Goal: Task Accomplishment & Management: Manage account settings

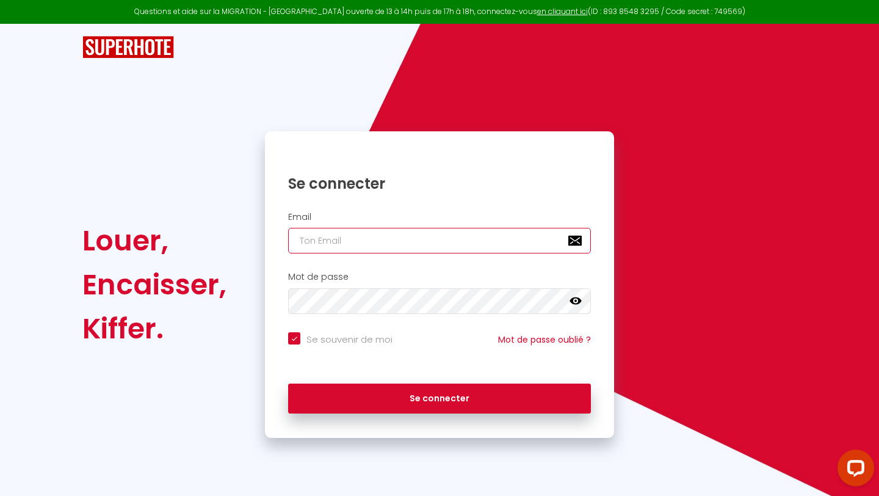
click at [498, 247] on input "email" at bounding box center [439, 241] width 303 height 26
type input "[EMAIL_ADDRESS][DOMAIN_NAME]"
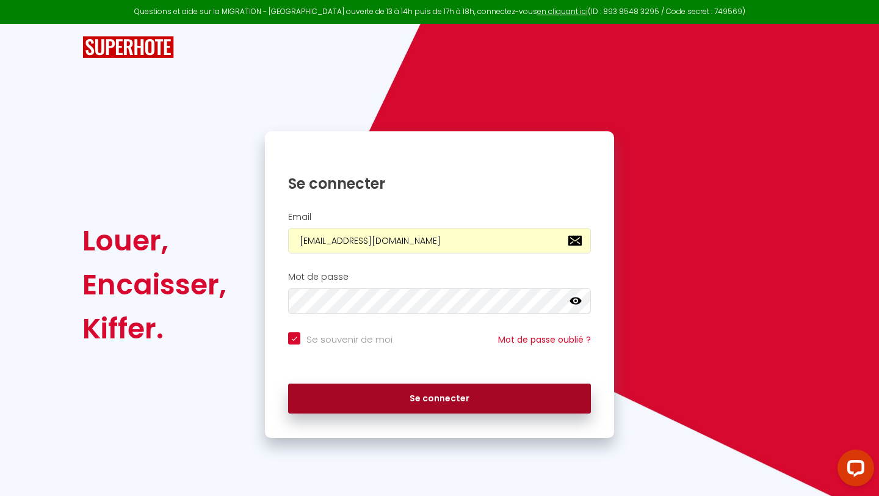
click at [380, 394] on button "Se connecter" at bounding box center [439, 398] width 303 height 31
checkbox input "true"
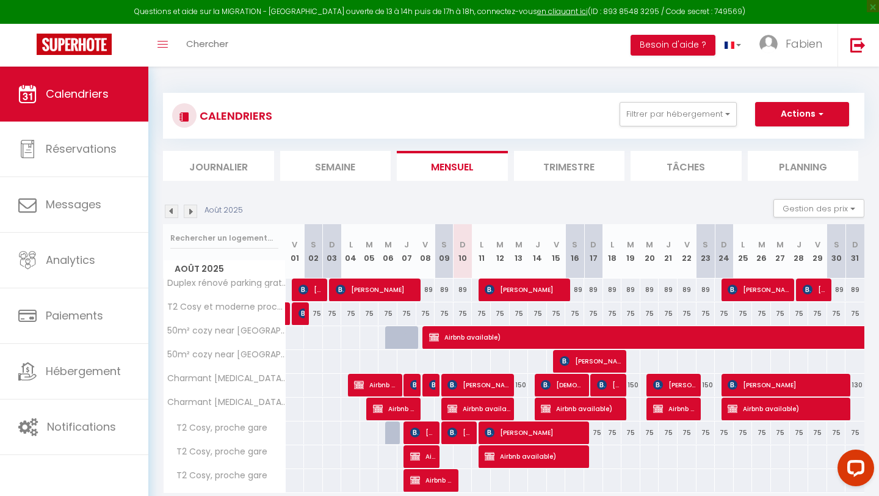
scroll to position [67, 0]
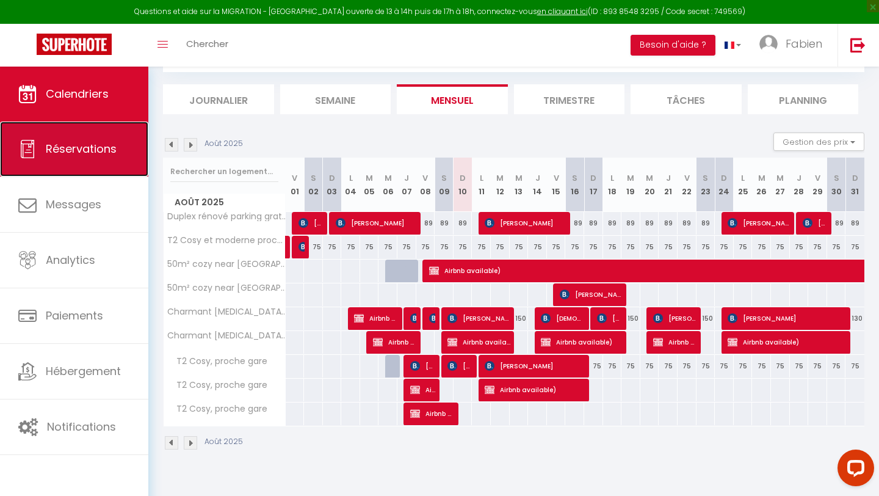
click at [76, 157] on link "Réservations" at bounding box center [74, 148] width 148 height 55
select select "not_cancelled"
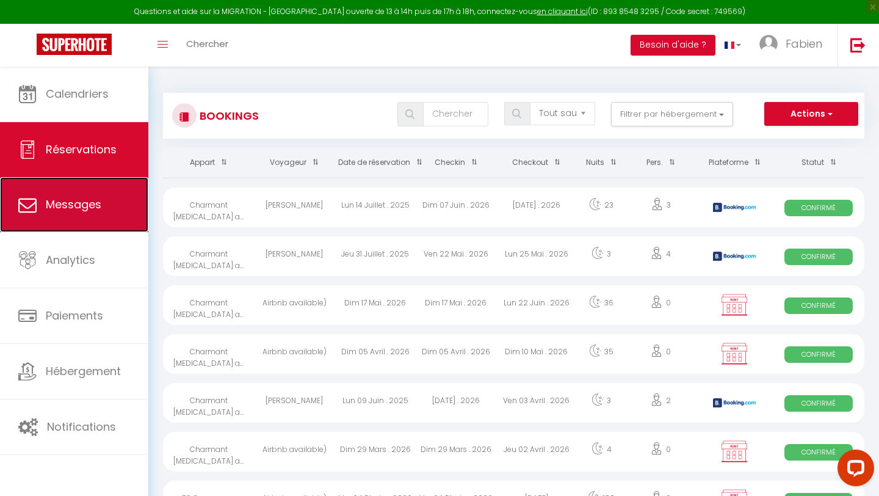
click at [79, 201] on span "Messages" at bounding box center [74, 204] width 56 height 15
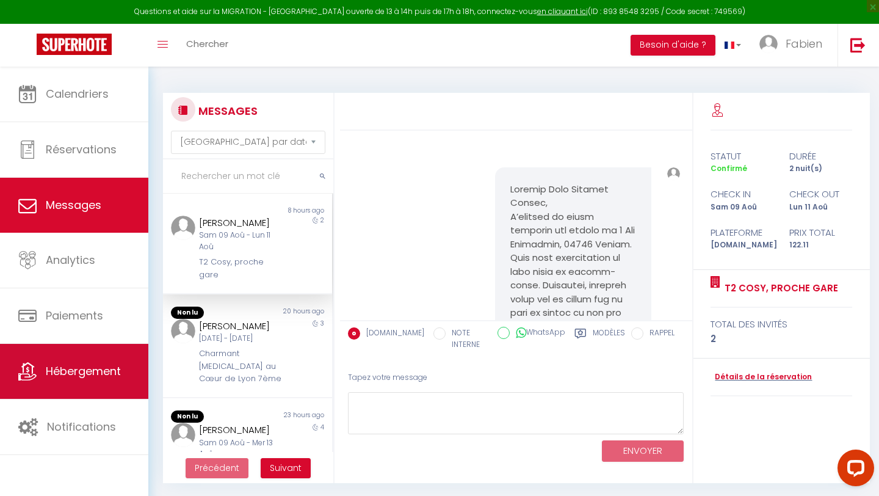
scroll to position [1377, 0]
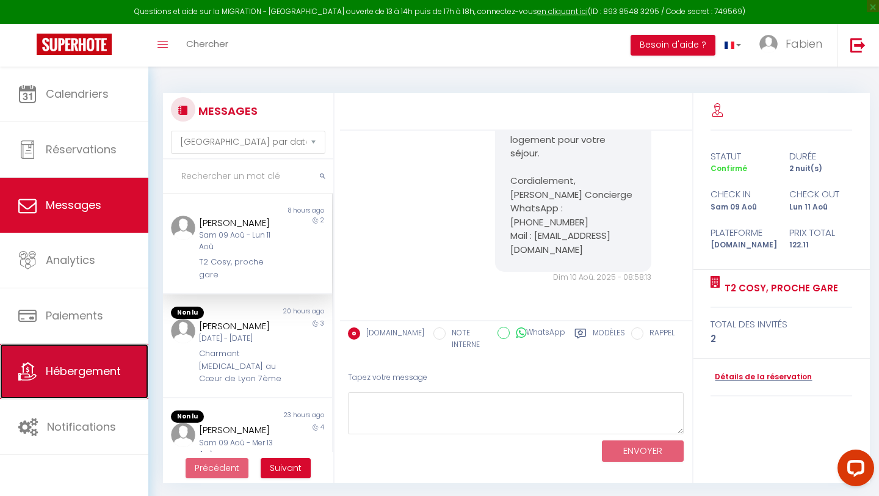
click at [69, 360] on link "Hébergement" at bounding box center [74, 371] width 148 height 55
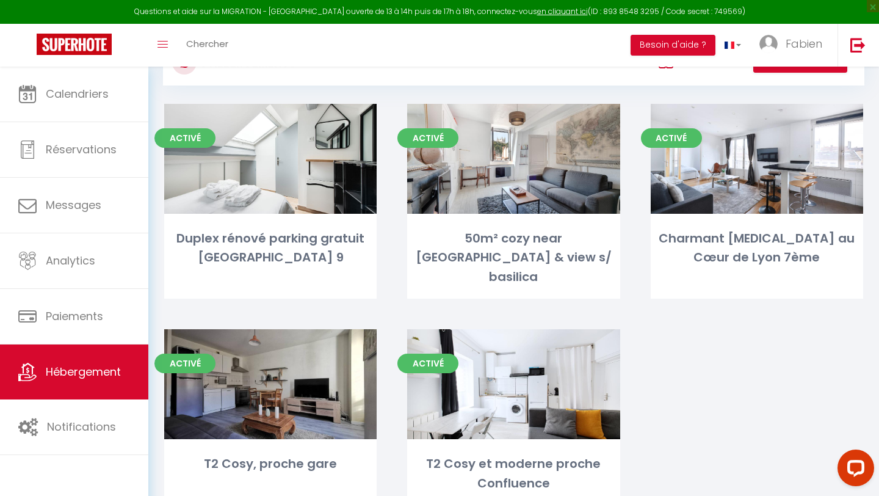
scroll to position [49, 0]
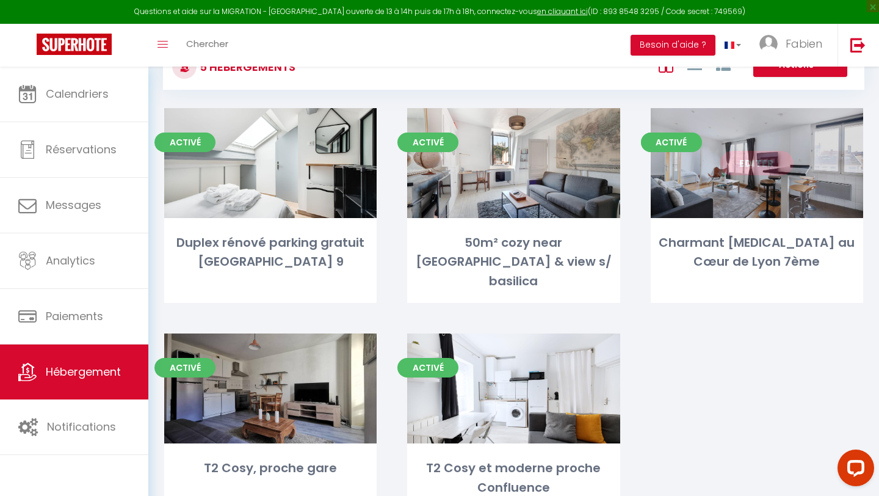
click at [755, 171] on link "Editer" at bounding box center [756, 163] width 73 height 24
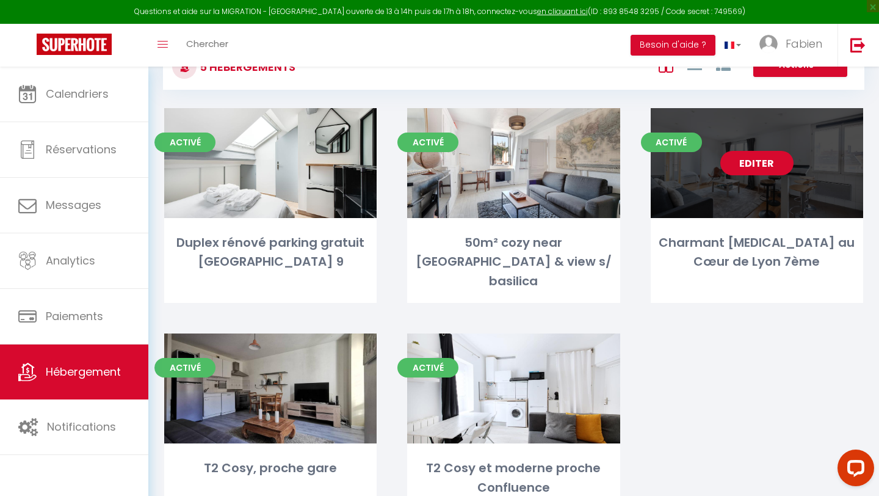
click at [756, 172] on link "Editer" at bounding box center [756, 163] width 73 height 24
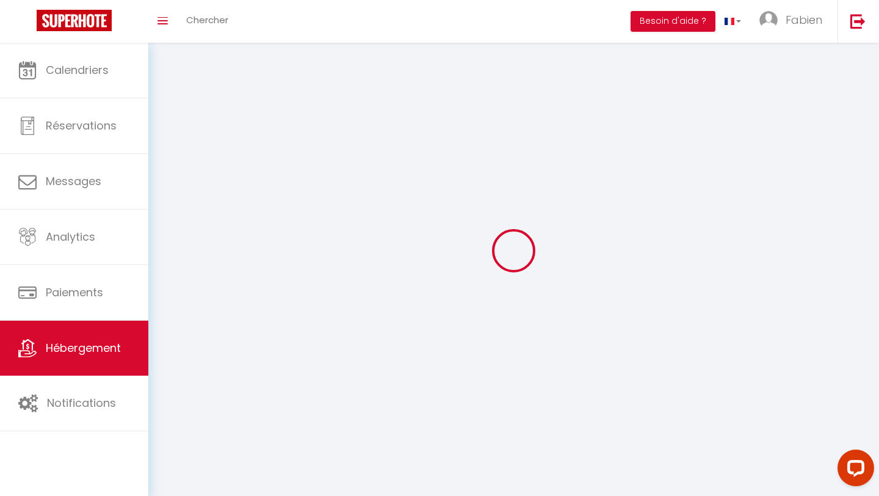
select select "1"
select select "28"
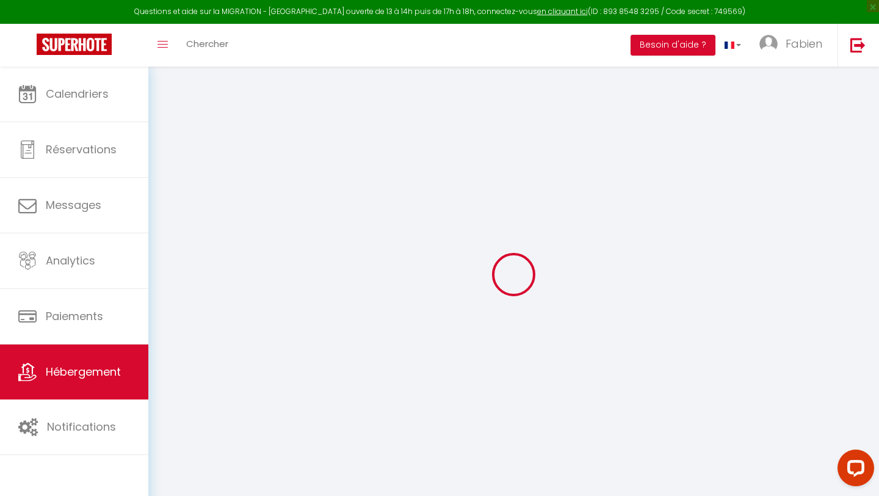
select select
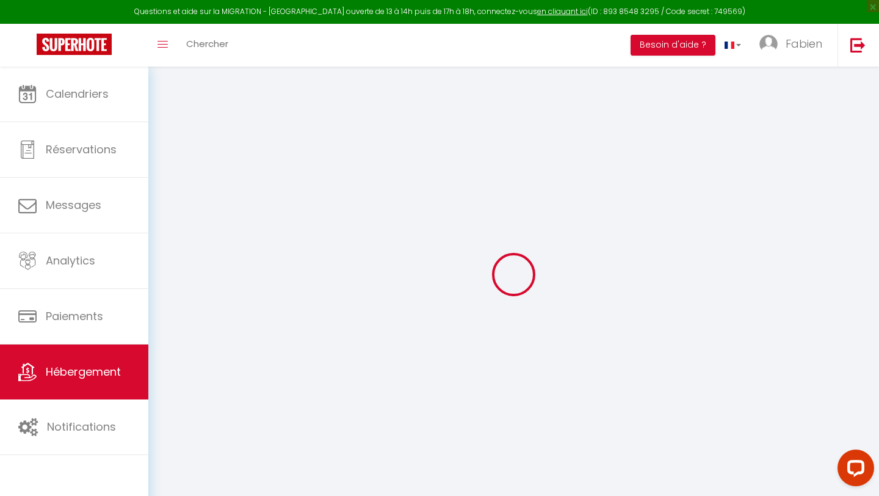
select select
checkbox input "false"
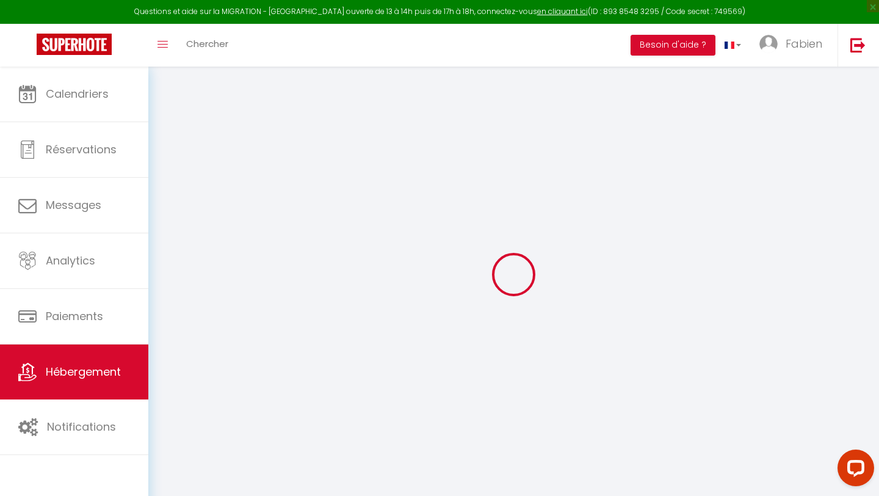
select select
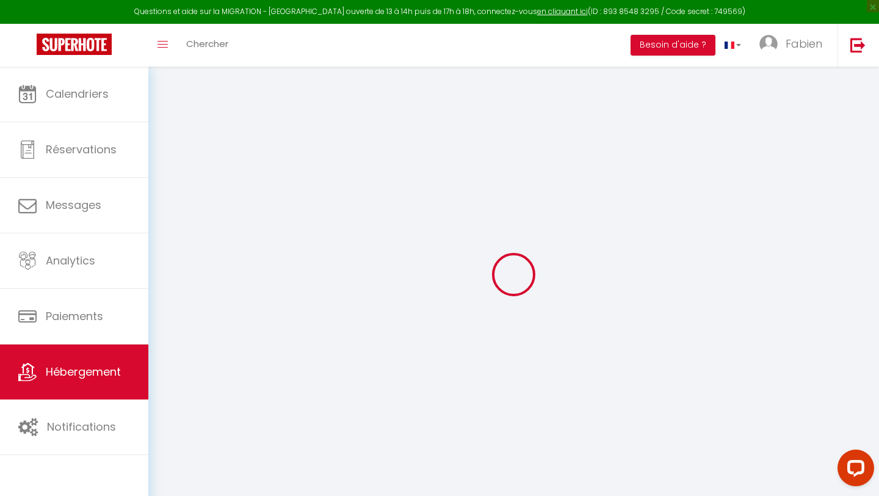
select select
checkbox input "false"
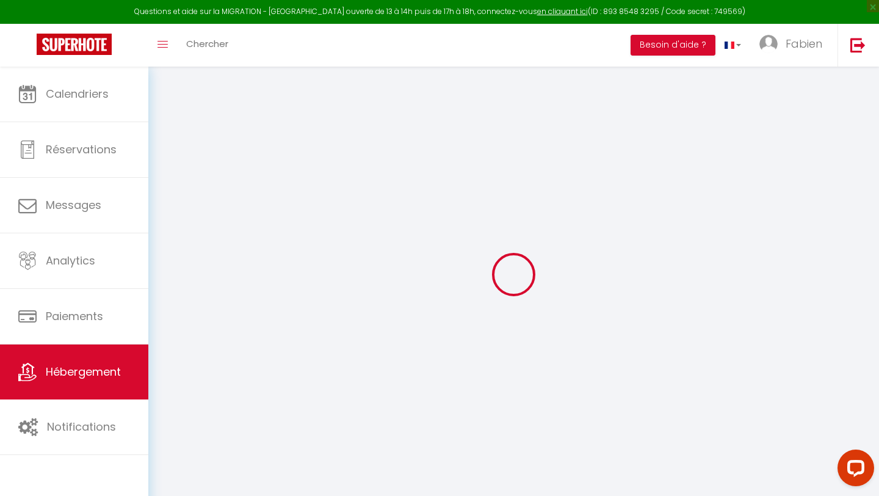
checkbox input "false"
select select
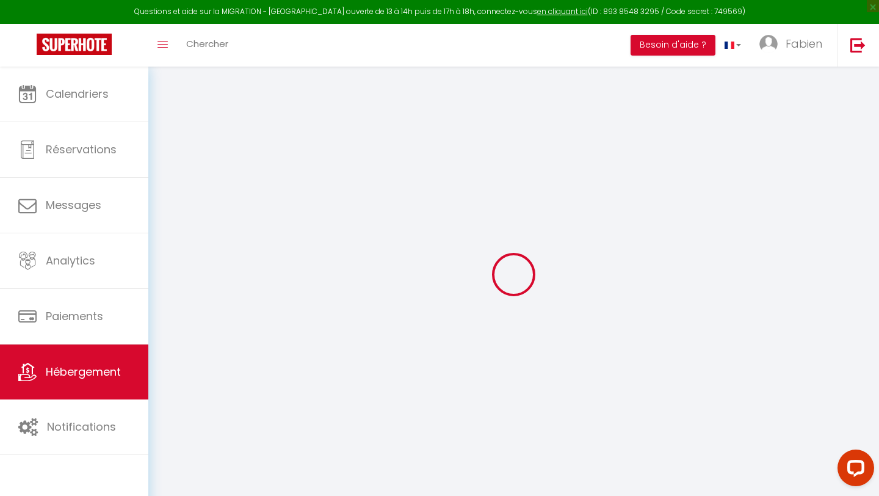
select select
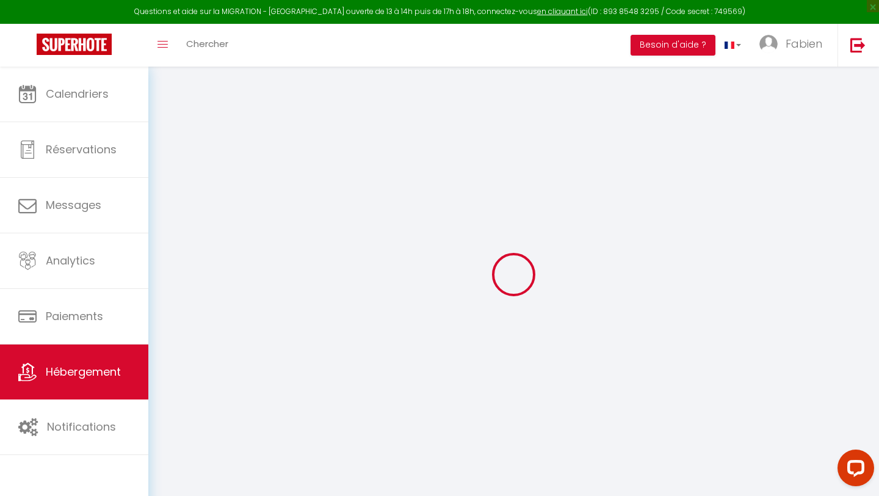
checkbox input "false"
select select
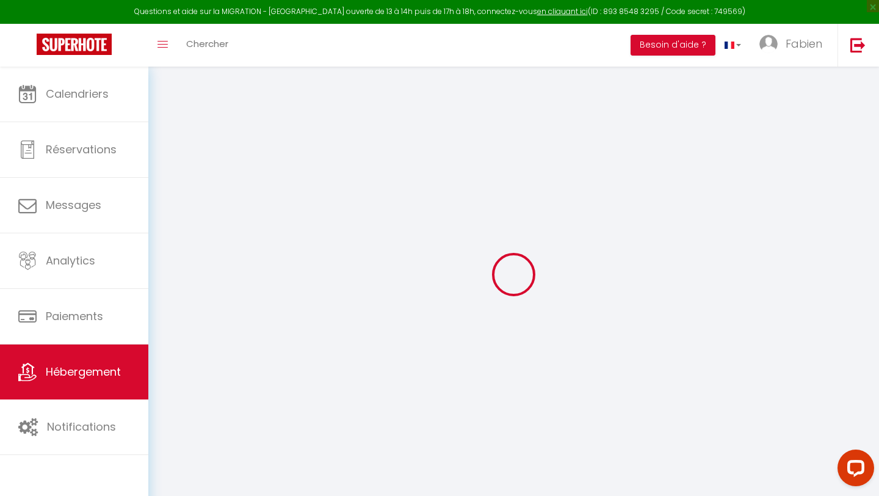
select select
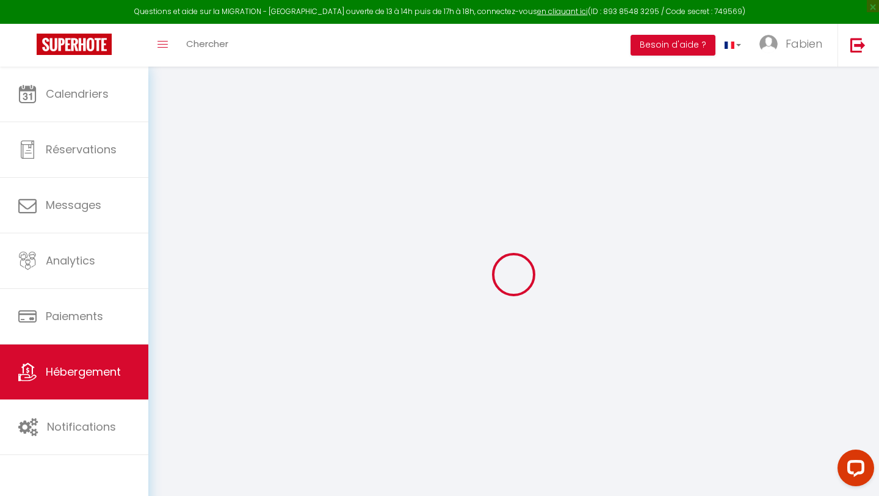
select select
checkbox input "false"
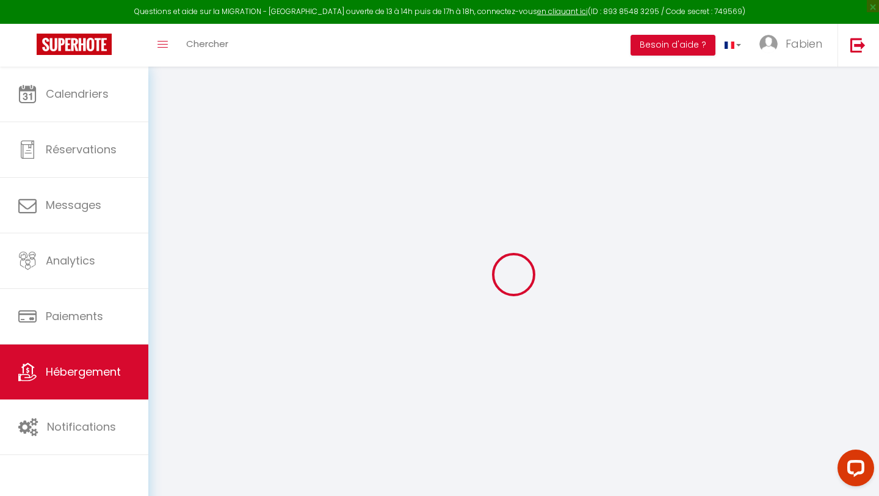
checkbox input "false"
select select
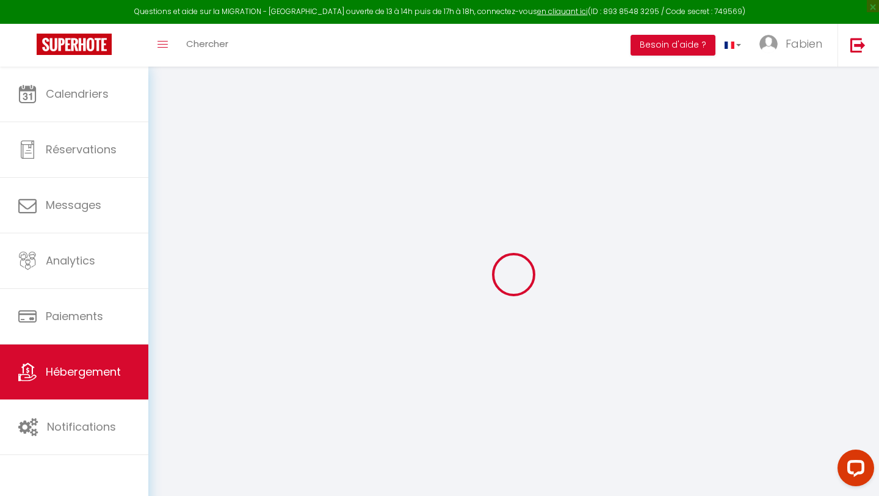
select select
checkbox input "false"
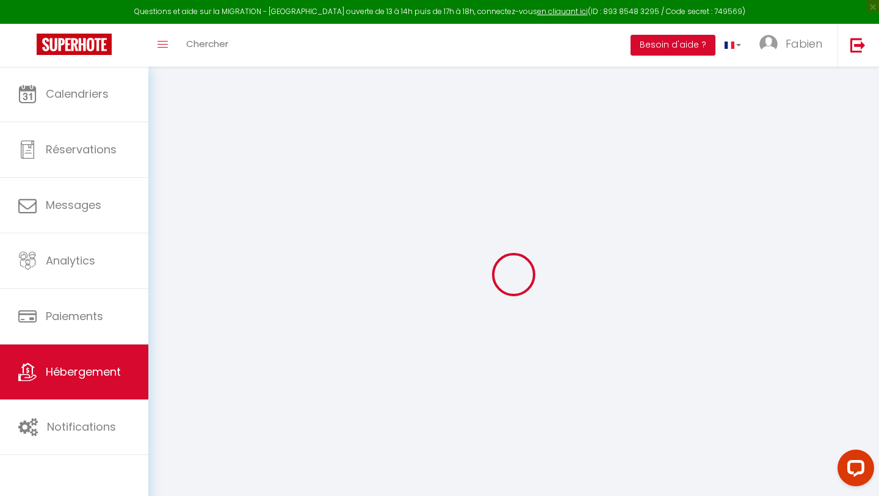
checkbox input "false"
select select
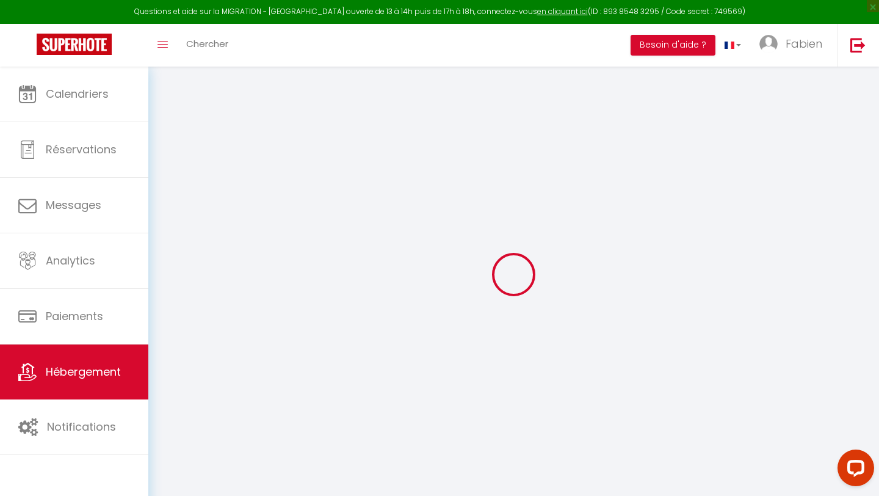
type input "Charmant [MEDICAL_DATA] au Cœur de Lyon 7ème"
type input "[PERSON_NAME]"
type input "Limoes"
type input "[STREET_ADDRESS] [PERSON_NAME]"
type input "69007"
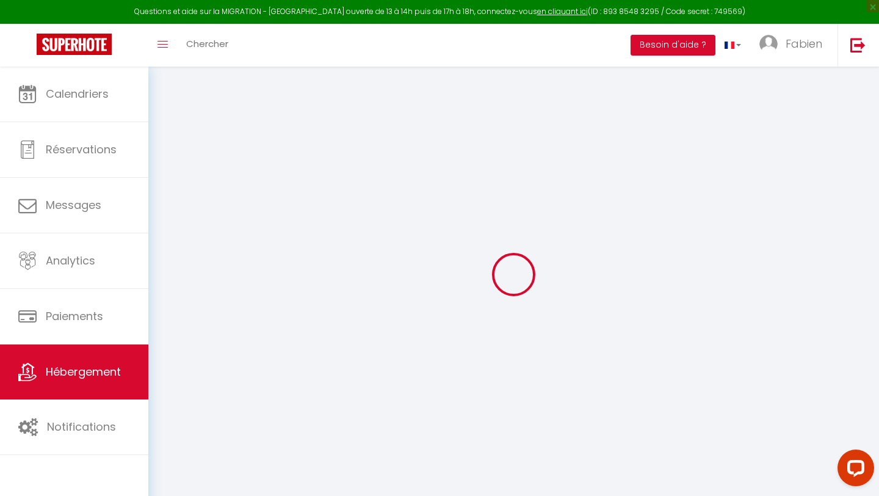
type input "[GEOGRAPHIC_DATA]"
select select "6"
select select "2"
type input "130"
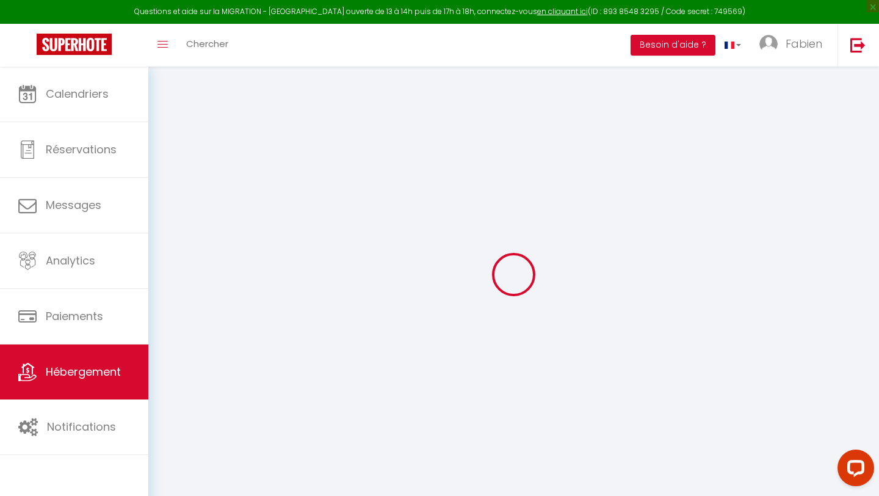
type input "60"
type input "2.73"
type input "300"
type input "10"
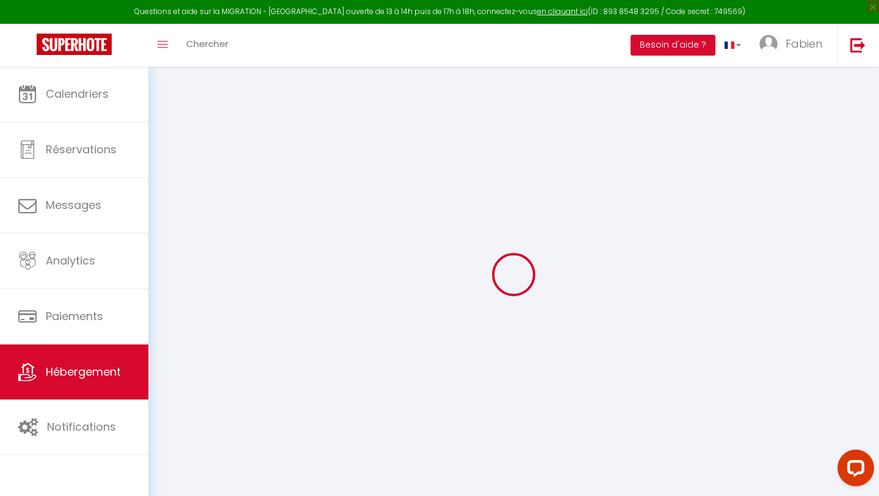
select select
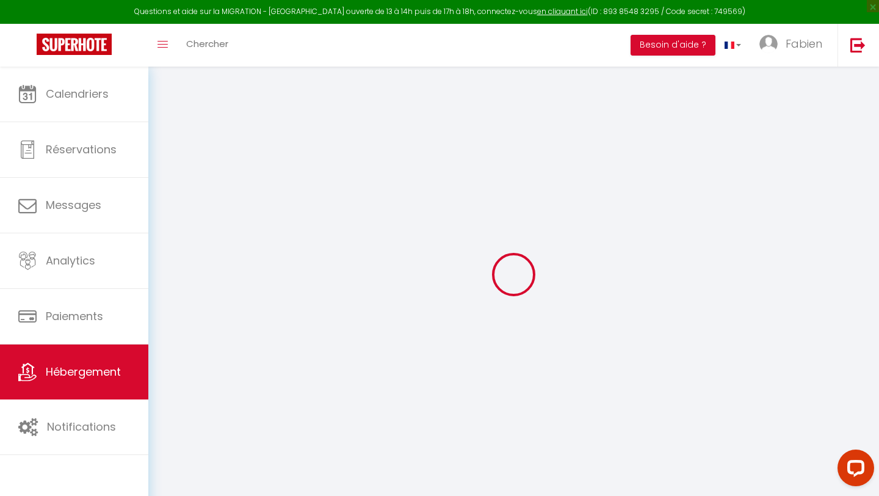
type input "[STREET_ADDRESS] [PERSON_NAME]"
type input "69007"
type input "[GEOGRAPHIC_DATA]"
type input "[EMAIL_ADDRESS][DOMAIN_NAME]"
select select
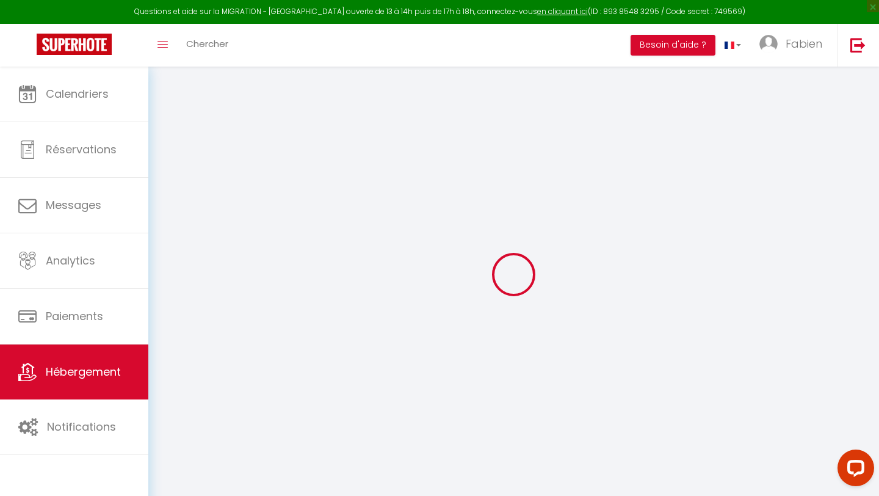
checkbox input "true"
checkbox input "false"
radio input "true"
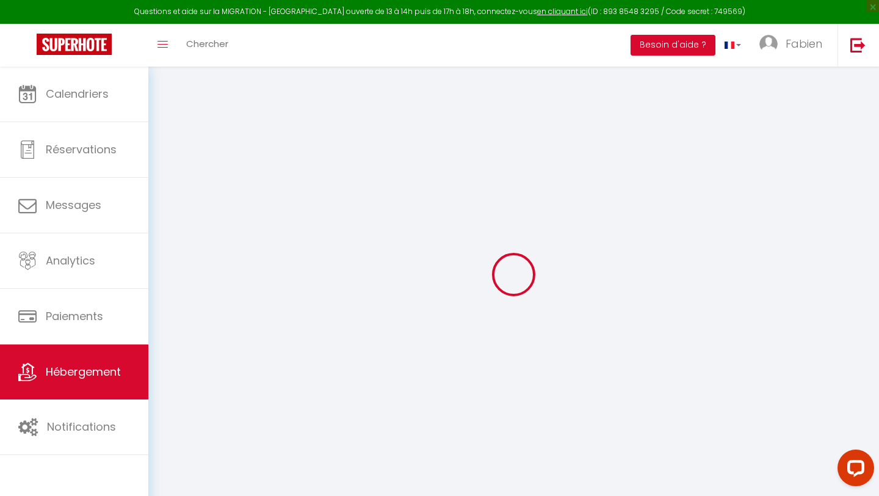
type input "60"
type input "0"
select select
checkbox input "true"
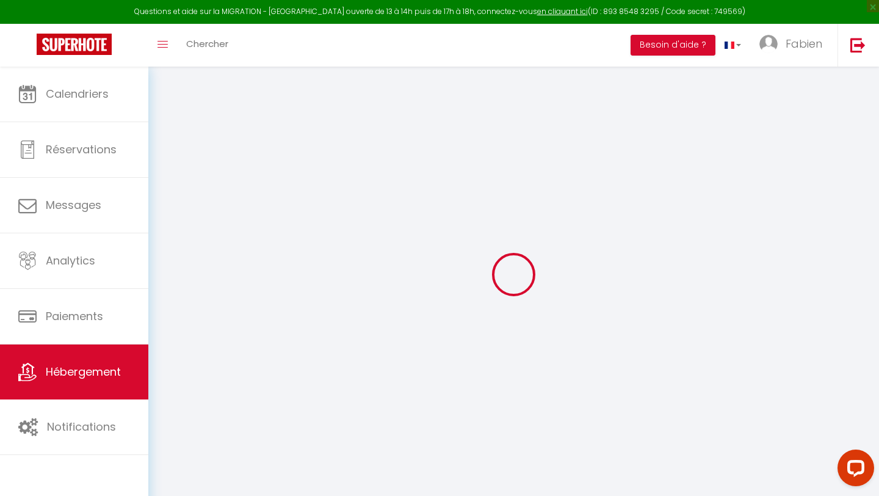
checkbox input "false"
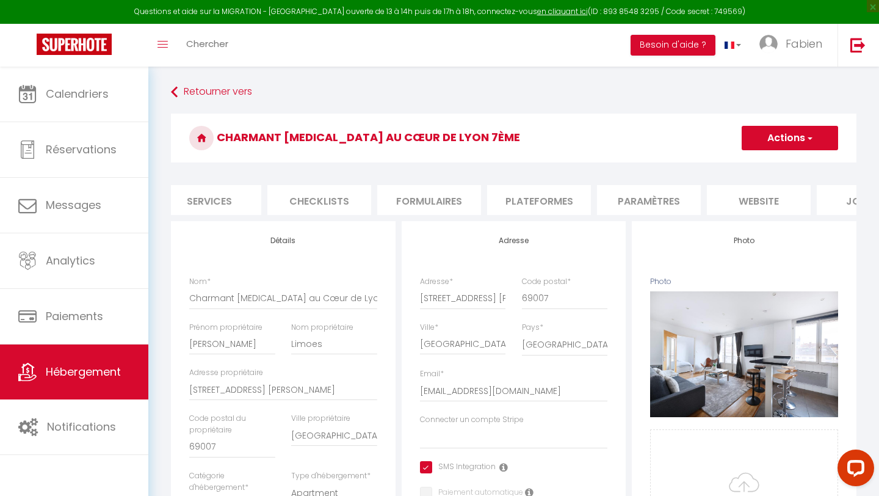
scroll to position [0, 400]
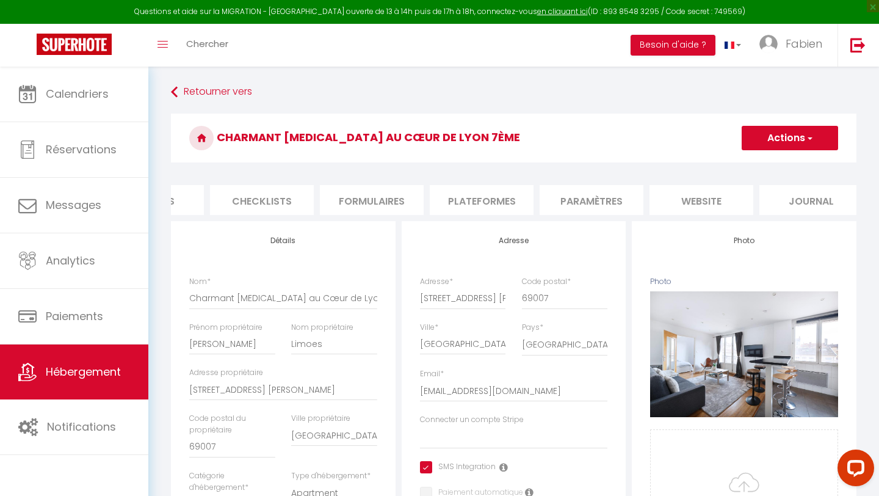
click at [495, 194] on li "Plateformes" at bounding box center [482, 200] width 104 height 30
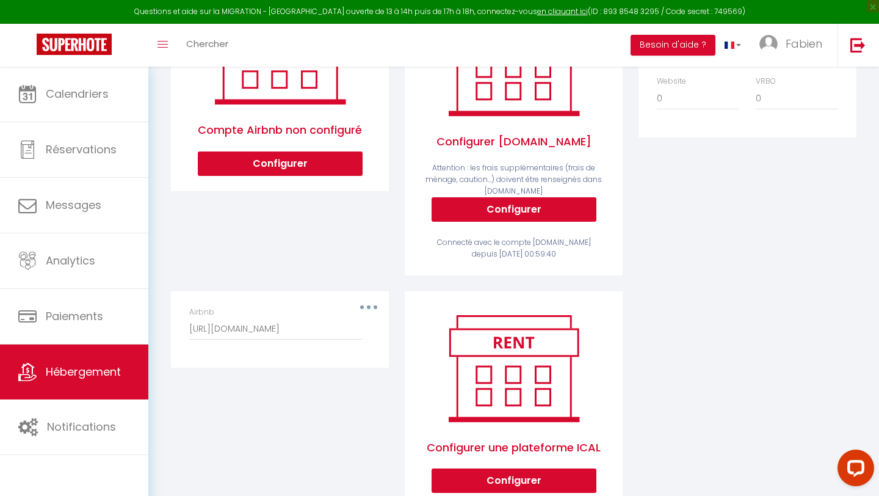
scroll to position [261, 0]
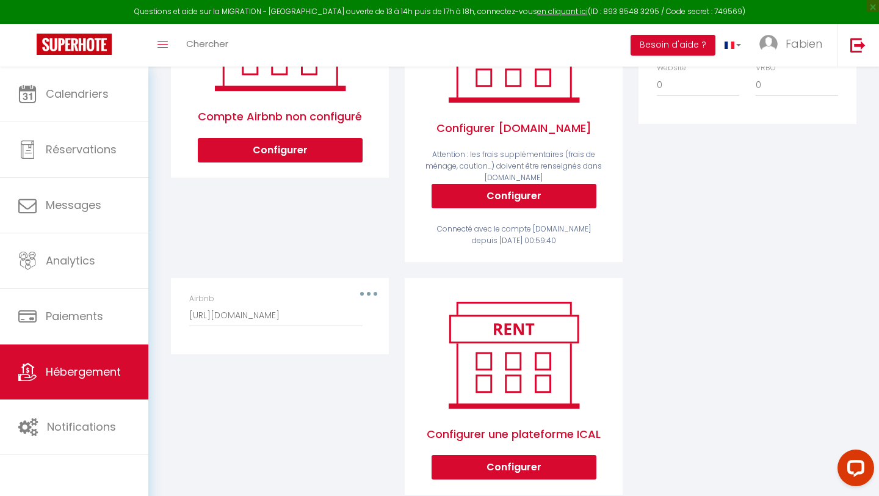
click at [370, 295] on div "Airbnb [URL][DOMAIN_NAME]" at bounding box center [279, 310] width 181 height 34
click at [372, 293] on div "Airbnb [URL][DOMAIN_NAME]" at bounding box center [279, 316] width 197 height 46
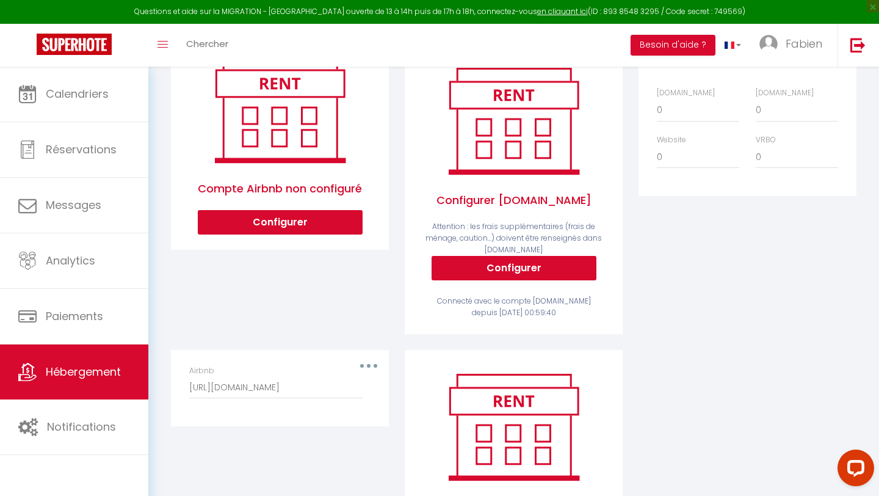
scroll to position [165, 0]
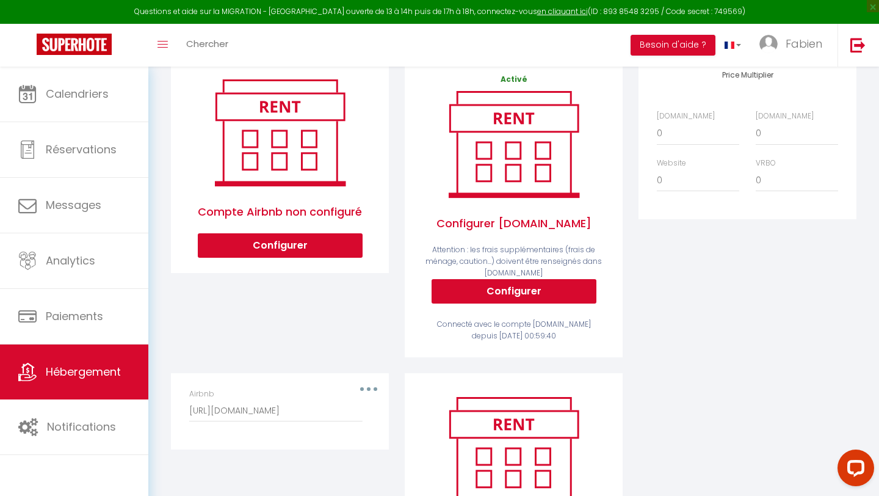
click at [369, 394] on div "Airbnb [URL][DOMAIN_NAME]" at bounding box center [279, 405] width 181 height 34
click at [369, 390] on div "Airbnb [URL][DOMAIN_NAME]" at bounding box center [279, 405] width 181 height 34
click at [300, 411] on input "[URL][DOMAIN_NAME]" at bounding box center [275, 411] width 173 height 22
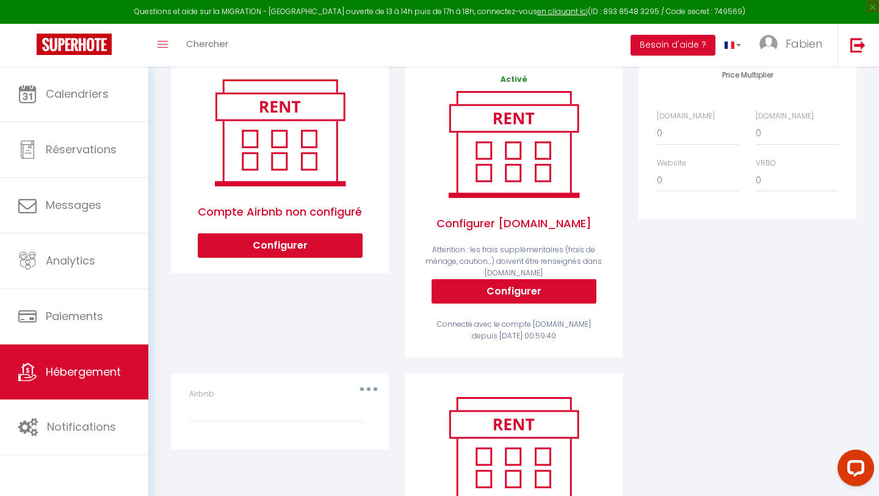
click at [349, 347] on div "Compte Airbnb non configuré Configurer" at bounding box center [280, 214] width 234 height 317
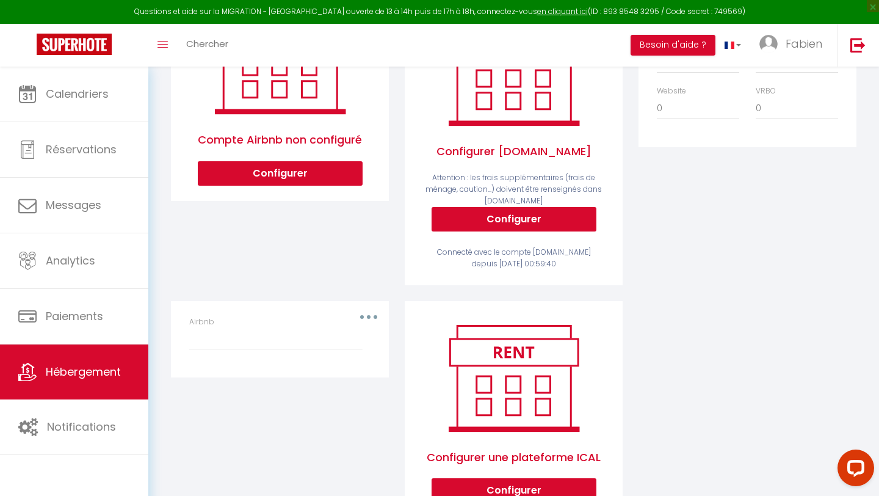
scroll to position [290, 0]
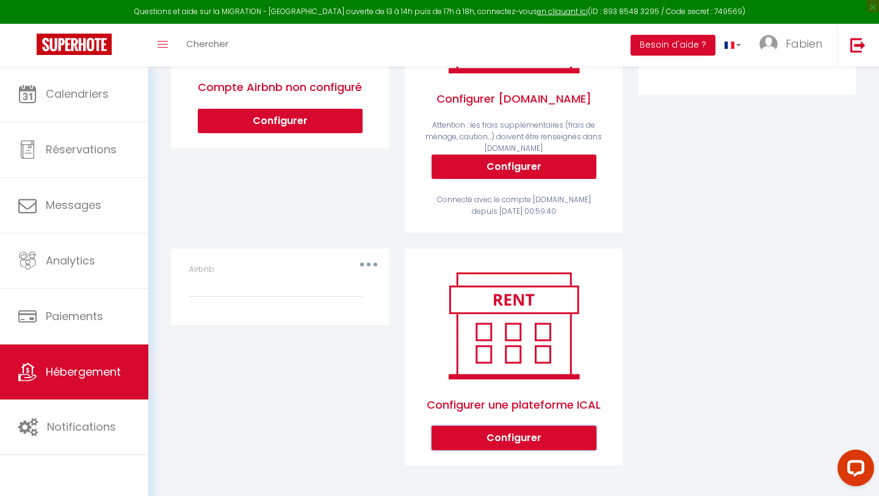
click at [489, 439] on button "Configurer" at bounding box center [514, 438] width 165 height 24
type input "[URL][DOMAIN_NAME]"
select select "1"
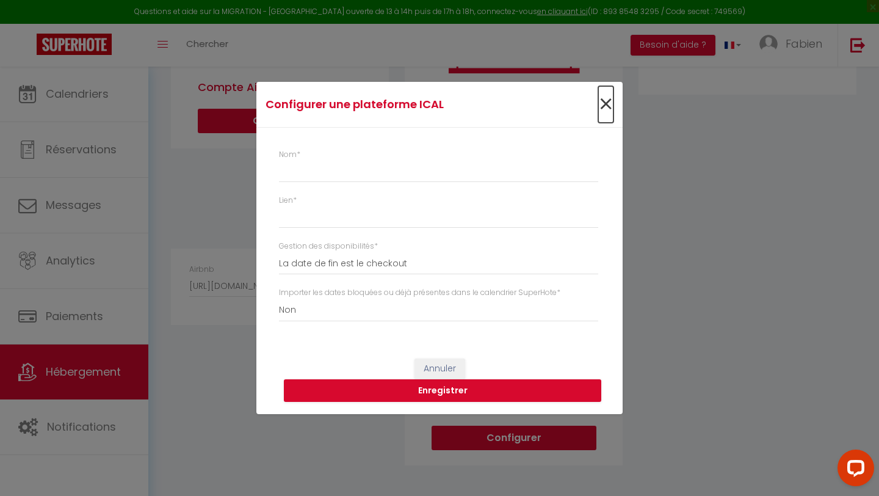
click at [604, 103] on span "×" at bounding box center [605, 104] width 15 height 37
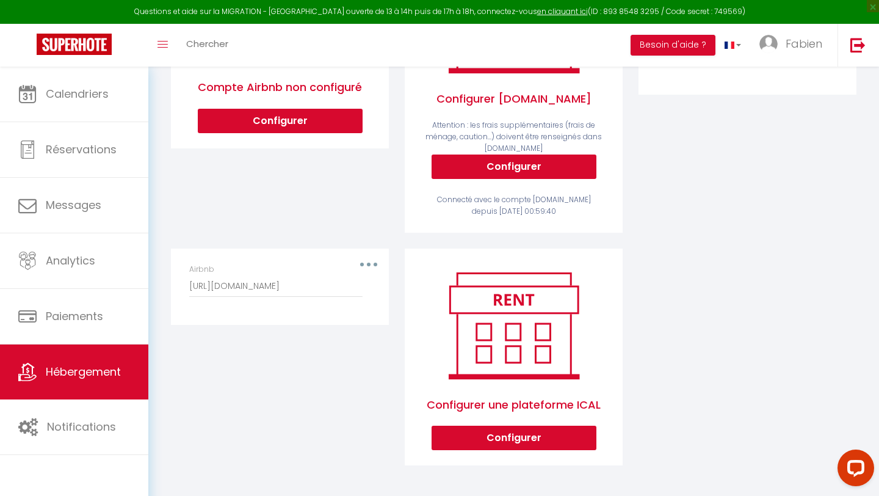
click at [368, 267] on div "Airbnb [URL][DOMAIN_NAME]" at bounding box center [279, 281] width 181 height 34
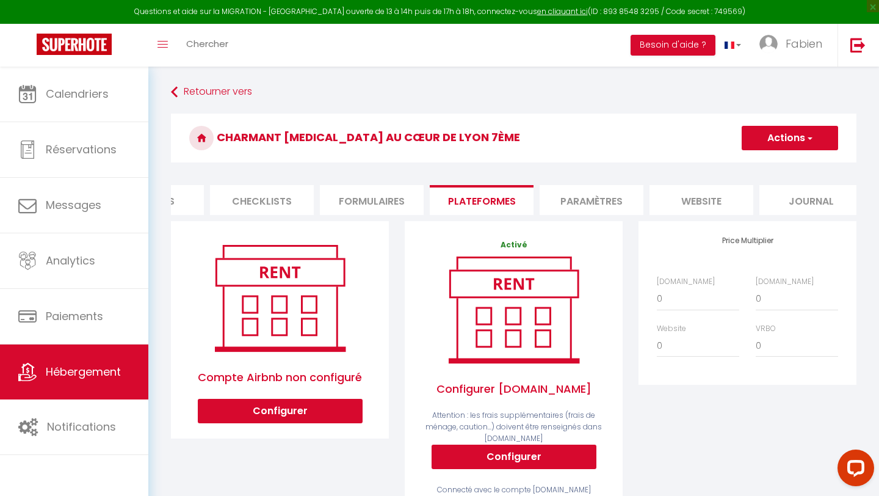
click at [761, 142] on button "Actions" at bounding box center [790, 138] width 96 height 24
click at [407, 379] on div "Activé Configurer [DOMAIN_NAME] Attention : les frais supplémentaires (frais de…" at bounding box center [514, 371] width 218 height 301
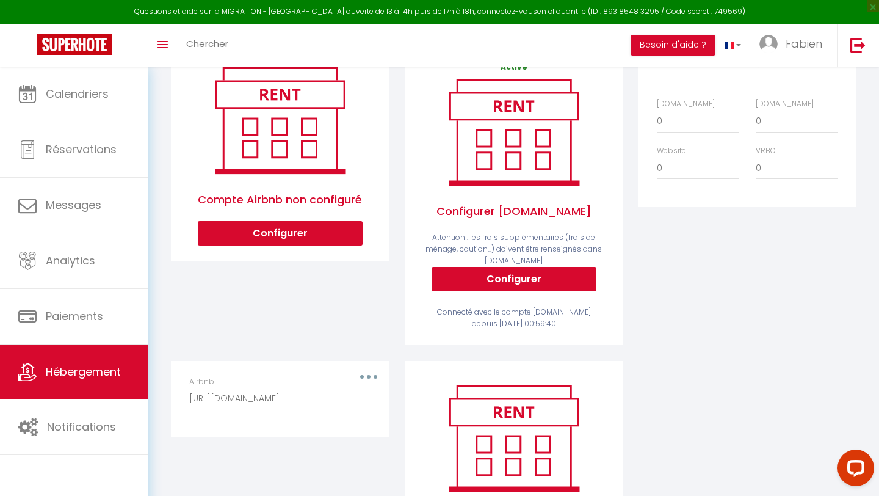
scroll to position [181, 0]
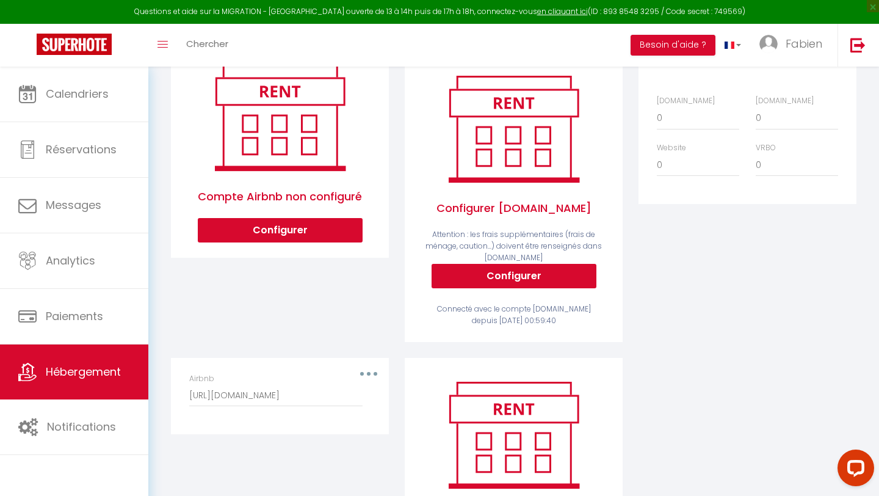
click at [363, 372] on button "button" at bounding box center [369, 374] width 34 height 20
click at [338, 421] on button "Supprimer" at bounding box center [337, 423] width 90 height 21
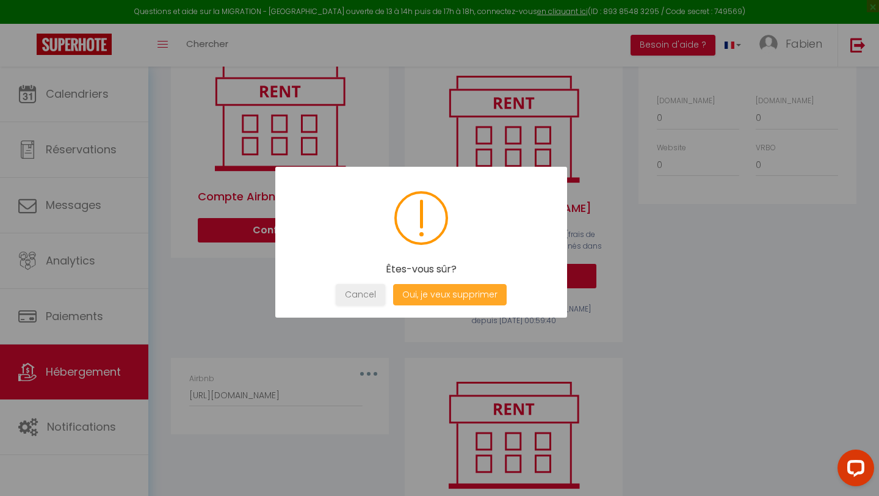
click at [457, 288] on button "Oui, je veux supprimer" at bounding box center [450, 294] width 114 height 21
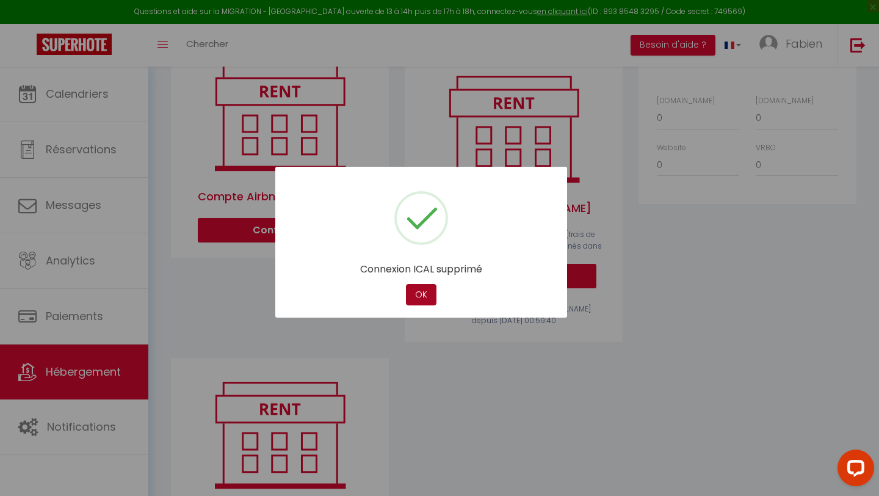
click at [427, 297] on button "OK" at bounding box center [421, 294] width 31 height 21
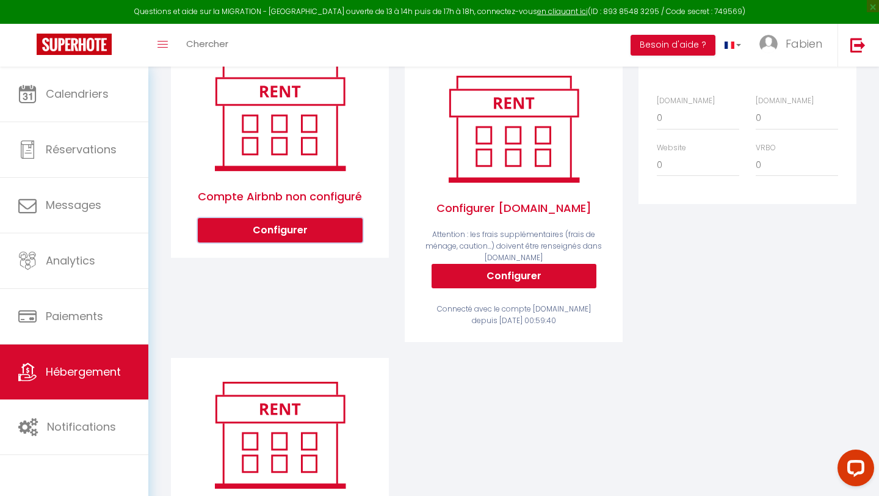
click at [317, 234] on button "Configurer" at bounding box center [280, 230] width 165 height 24
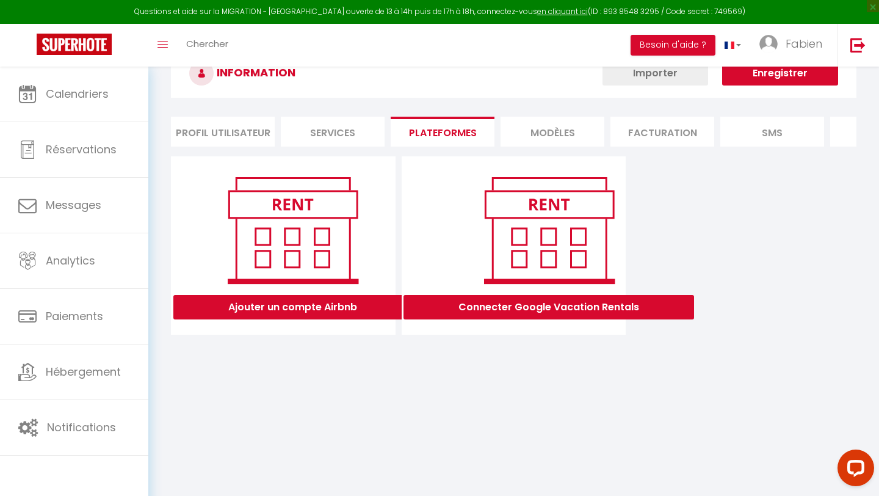
scroll to position [67, 0]
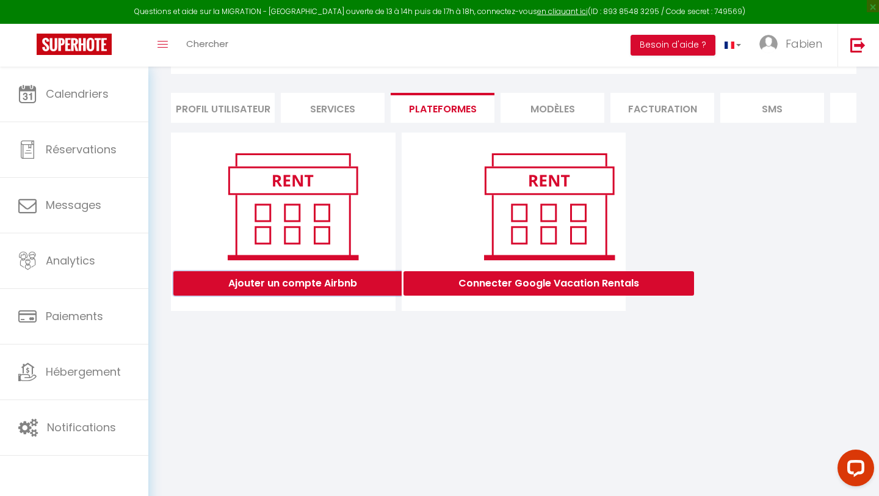
click at [338, 284] on button "Ajouter un compte Airbnb" at bounding box center [292, 283] width 239 height 24
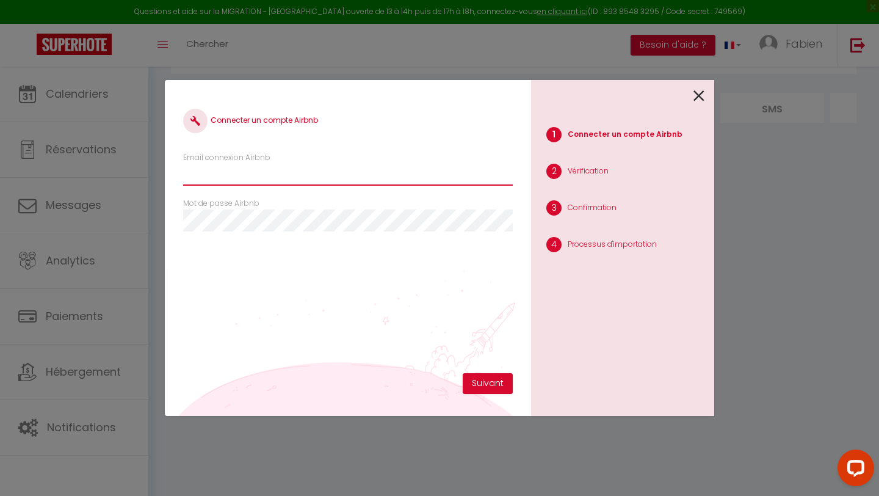
click at [402, 181] on input "Email connexion Airbnb" at bounding box center [348, 175] width 330 height 22
click at [270, 184] on input "Email connexion Airbnb" at bounding box center [348, 175] width 330 height 22
paste input "[EMAIL_ADDRESS][DOMAIN_NAME]"
type input "[EMAIL_ADDRESS][DOMAIN_NAME]"
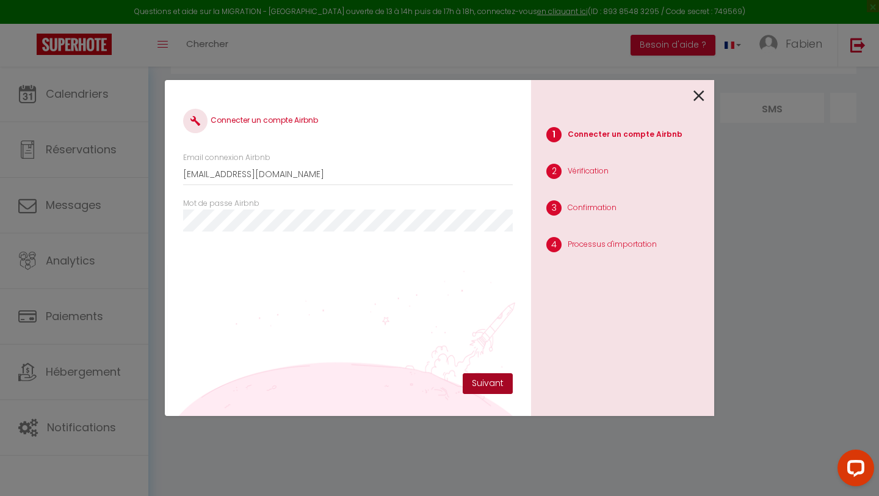
click at [493, 388] on button "Suivant" at bounding box center [488, 383] width 50 height 21
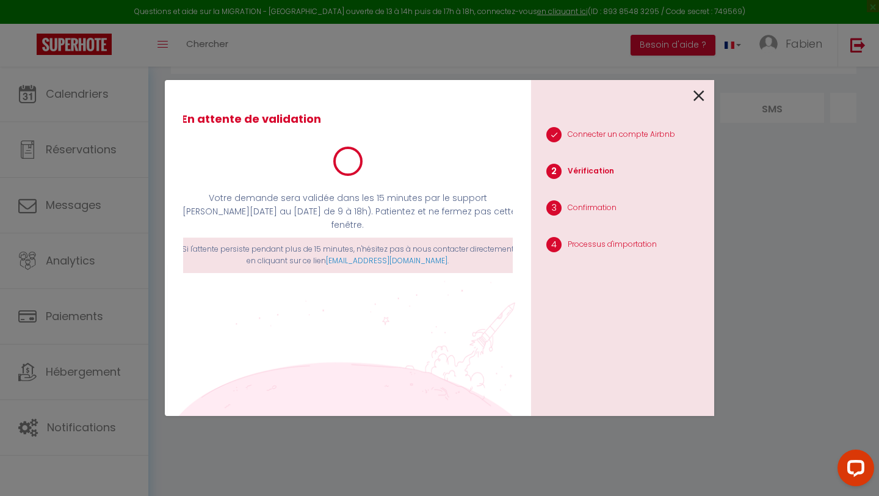
click at [690, 194] on li "3 Confirmation" at bounding box center [622, 209] width 183 height 31
click at [253, 156] on div at bounding box center [348, 161] width 346 height 31
click at [343, 336] on div "En attente de validation Votre demande sera validée dans les 15 minutes par le …" at bounding box center [348, 235] width 330 height 275
click at [834, 458] on div at bounding box center [853, 469] width 51 height 51
click at [849, 469] on div "Open LiveChat chat widget" at bounding box center [856, 467] width 21 height 21
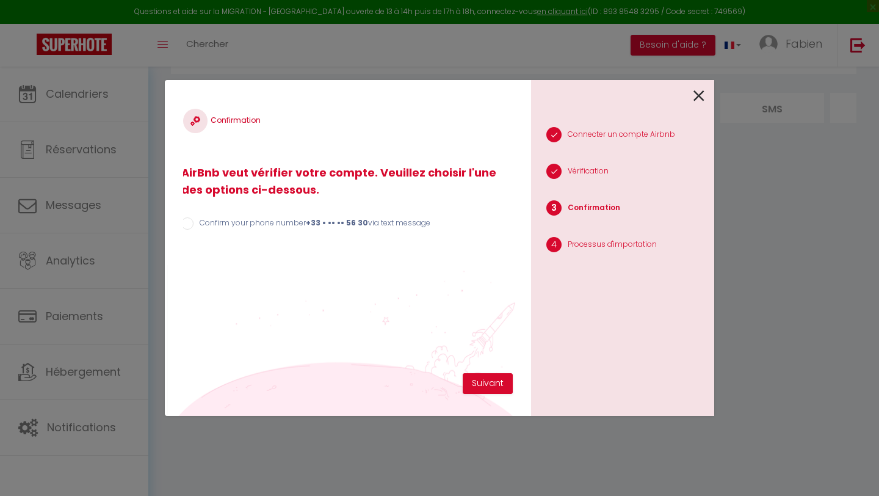
click at [220, 226] on label "Confirm your phone number +33 • •• •• 56 30 via text message" at bounding box center [312, 223] width 237 height 13
click at [194, 226] on input "Confirm your phone number +33 • •• •• 56 30 via text message" at bounding box center [187, 223] width 12 height 12
radio input "true"
click at [488, 380] on button "Suivant" at bounding box center [488, 383] width 50 height 21
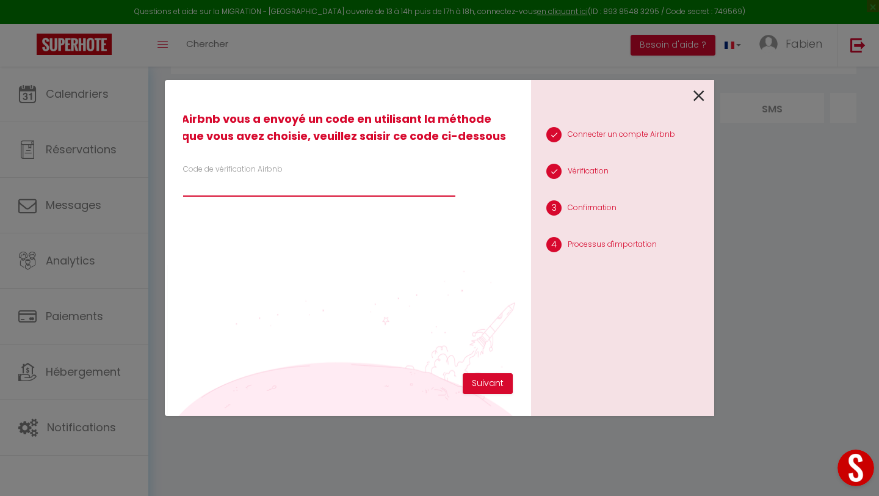
click at [366, 193] on input "Code de vérification Airbnb" at bounding box center [319, 186] width 272 height 22
click at [499, 383] on button "Suivant" at bounding box center [488, 383] width 50 height 21
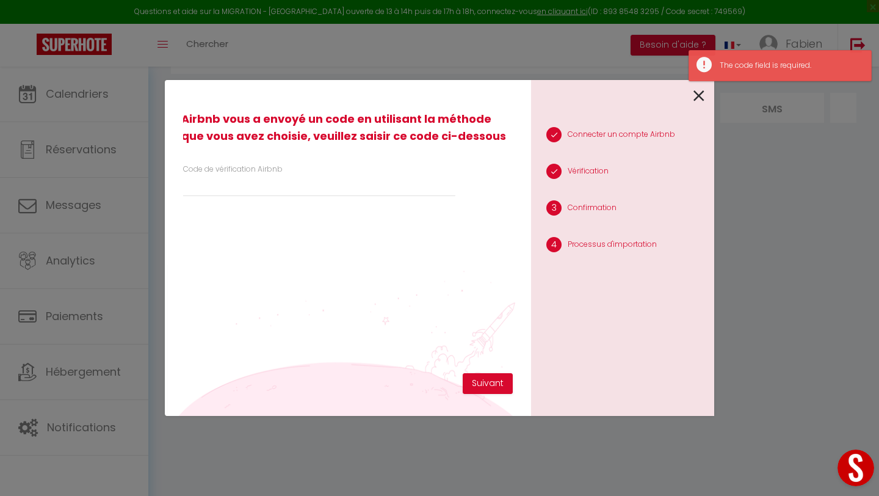
click at [698, 96] on icon at bounding box center [699, 96] width 11 height 18
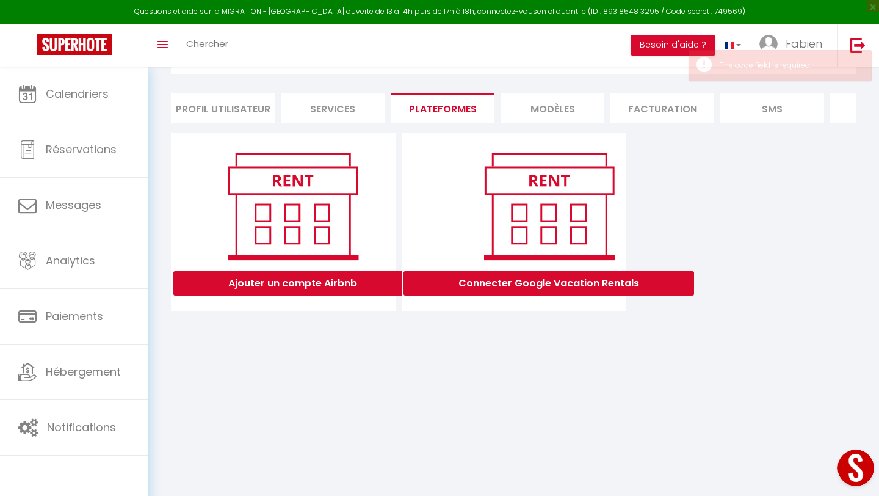
click at [441, 115] on li "Plateformes" at bounding box center [443, 108] width 104 height 30
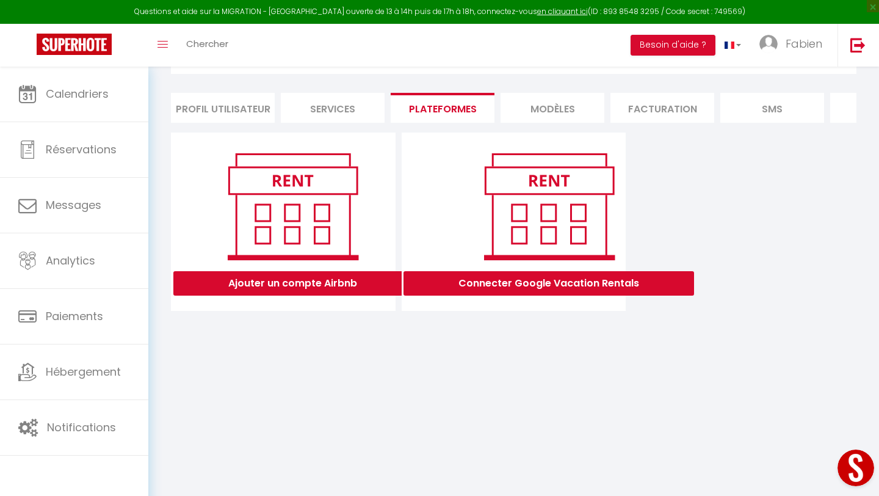
click at [347, 120] on li "Services" at bounding box center [333, 108] width 104 height 30
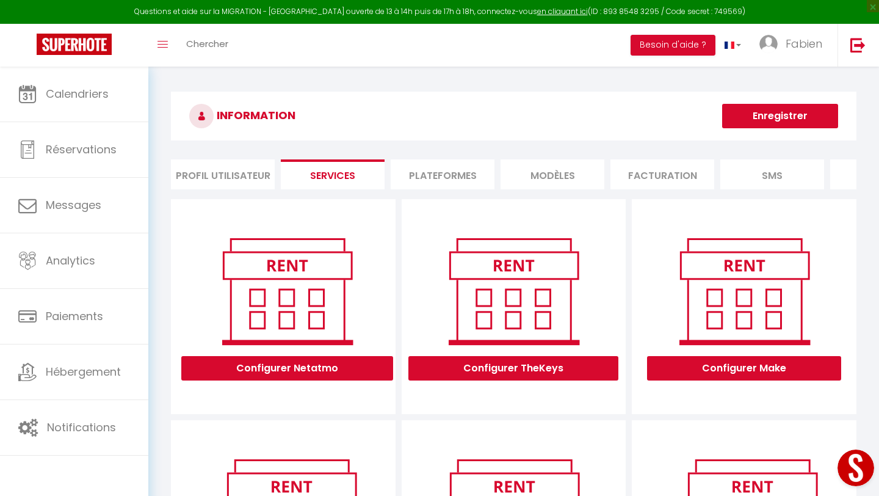
click at [435, 174] on li "Plateformes" at bounding box center [443, 174] width 104 height 30
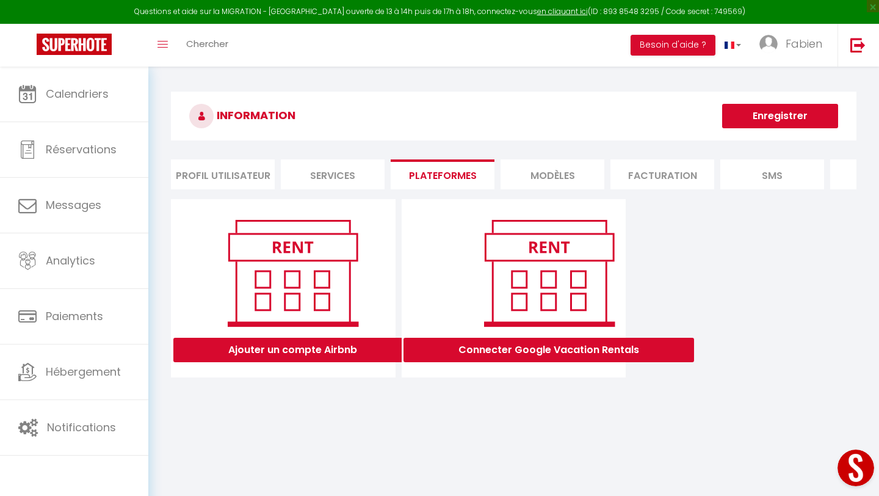
click at [444, 184] on li "Plateformes" at bounding box center [443, 174] width 104 height 30
click at [529, 174] on li "MODÈLES" at bounding box center [553, 174] width 104 height 30
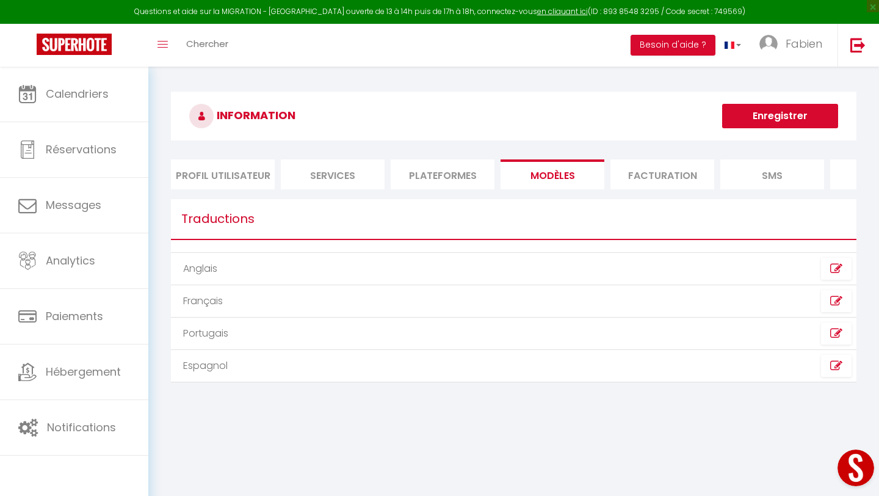
click at [449, 175] on li "Plateformes" at bounding box center [443, 174] width 104 height 30
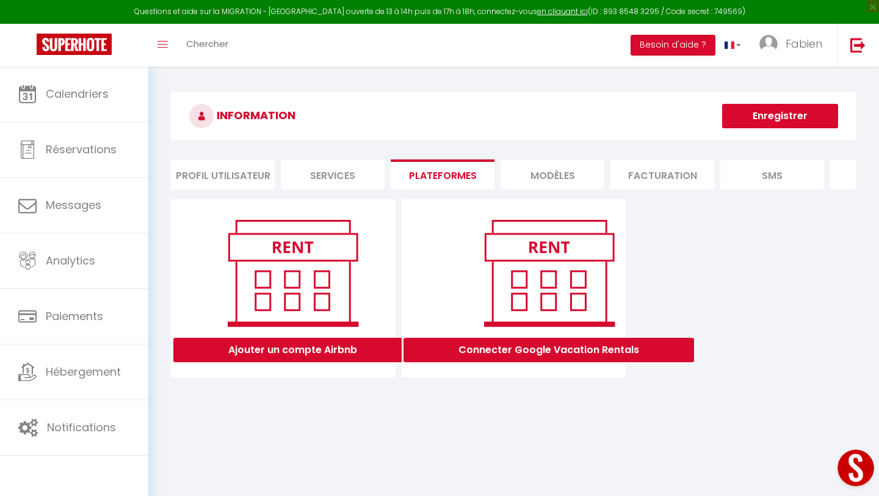
click at [508, 175] on li "MODÈLES" at bounding box center [553, 174] width 104 height 30
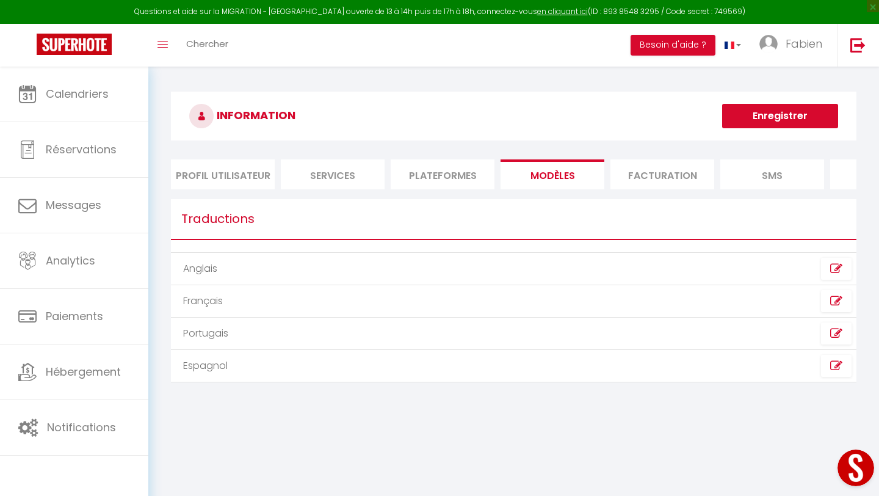
click at [449, 175] on li "Plateformes" at bounding box center [443, 174] width 104 height 30
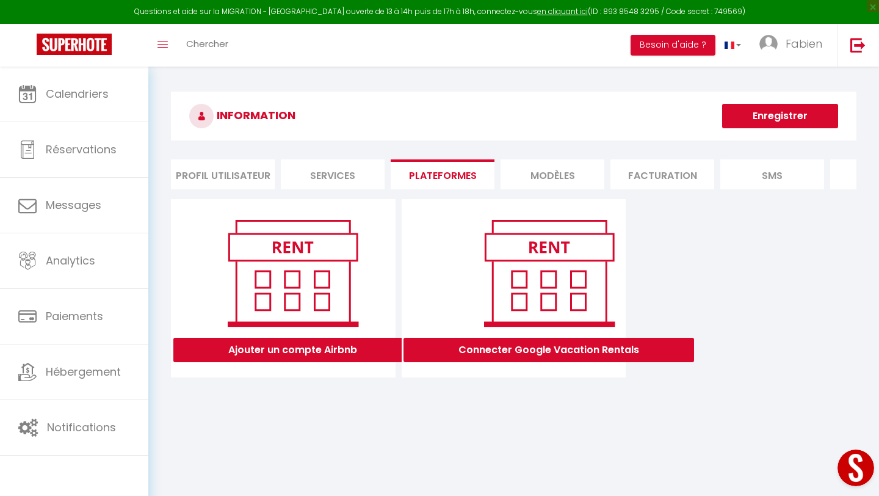
click at [768, 118] on button "Enregistrer" at bounding box center [780, 116] width 116 height 24
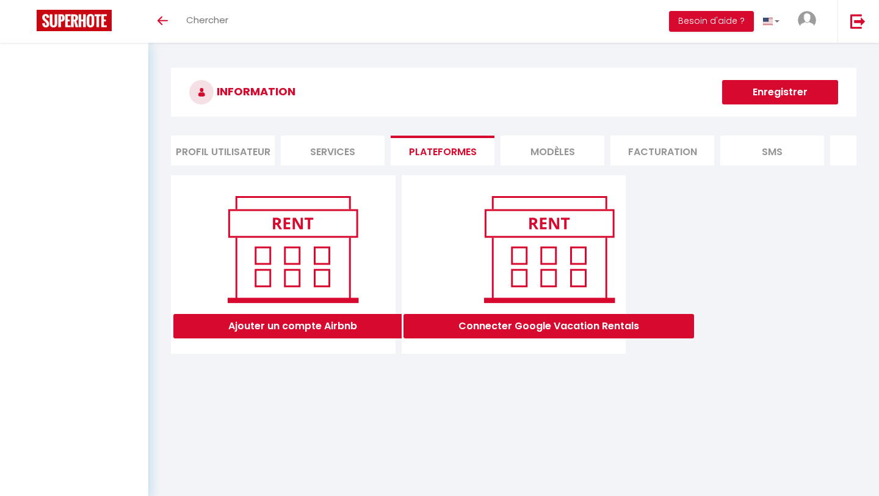
select select "28"
select select "fr"
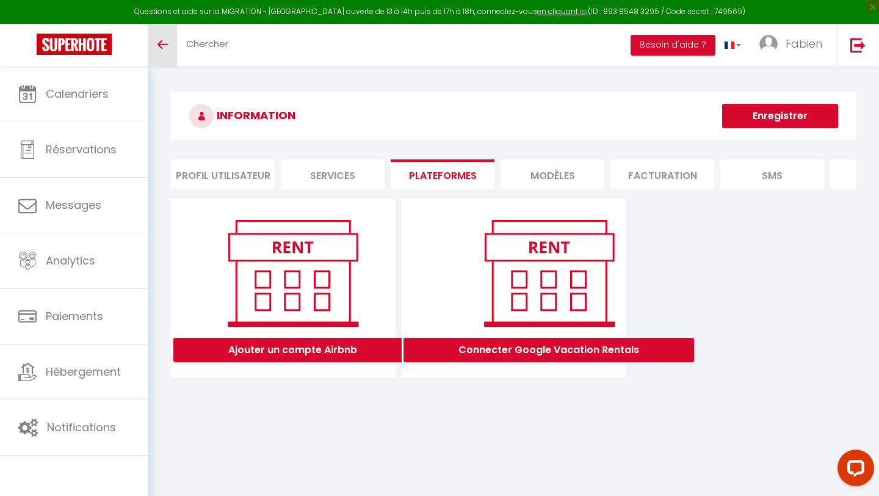
click at [172, 49] on link "Toggle menubar" at bounding box center [162, 45] width 29 height 43
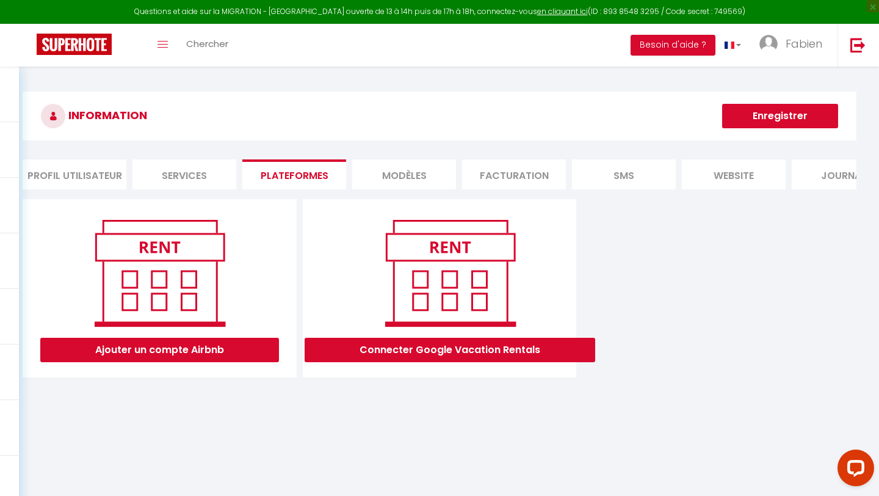
click at [757, 124] on button "Enregistrer" at bounding box center [780, 116] width 116 height 24
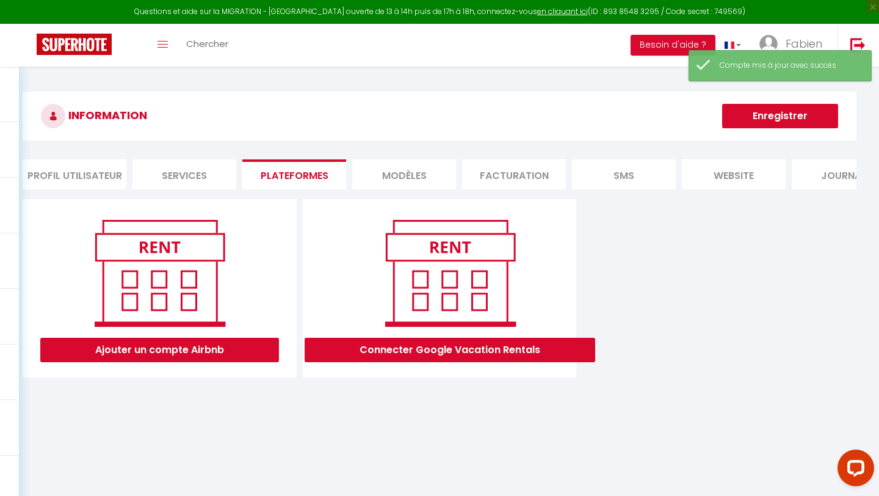
click at [261, 173] on li "Plateformes" at bounding box center [294, 174] width 104 height 30
click at [208, 172] on li "Services" at bounding box center [184, 174] width 104 height 30
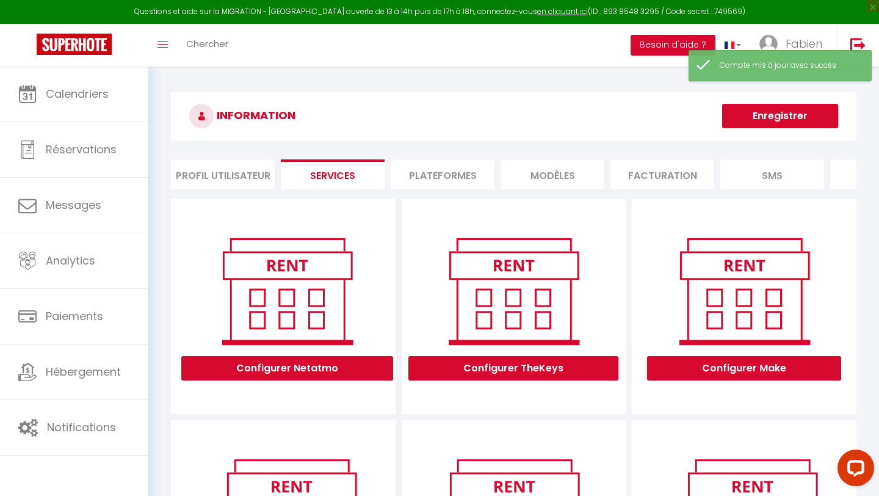
click at [226, 178] on li "Profil Utilisateur" at bounding box center [223, 174] width 104 height 30
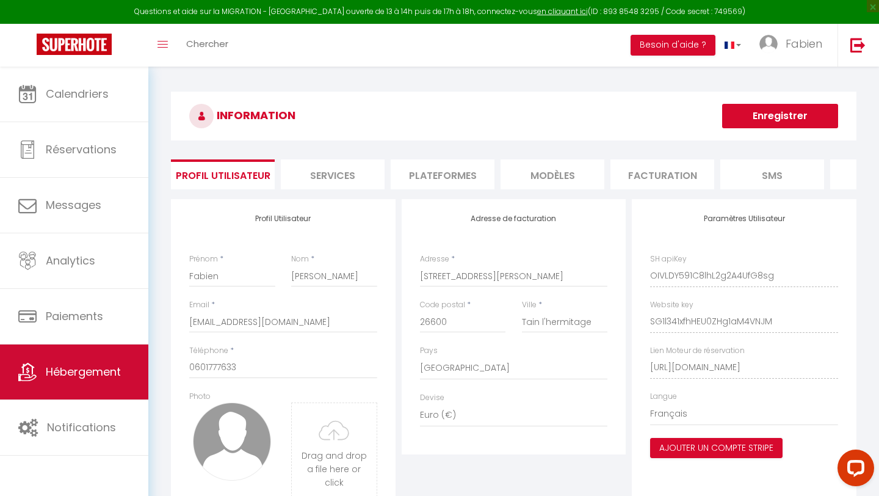
click at [53, 367] on span "Hébergement" at bounding box center [83, 371] width 75 height 15
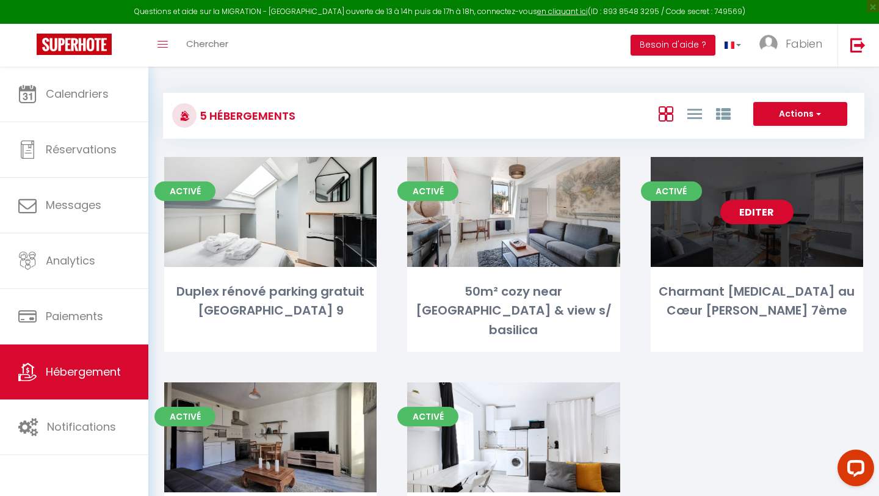
click at [753, 212] on link "Editer" at bounding box center [756, 212] width 73 height 24
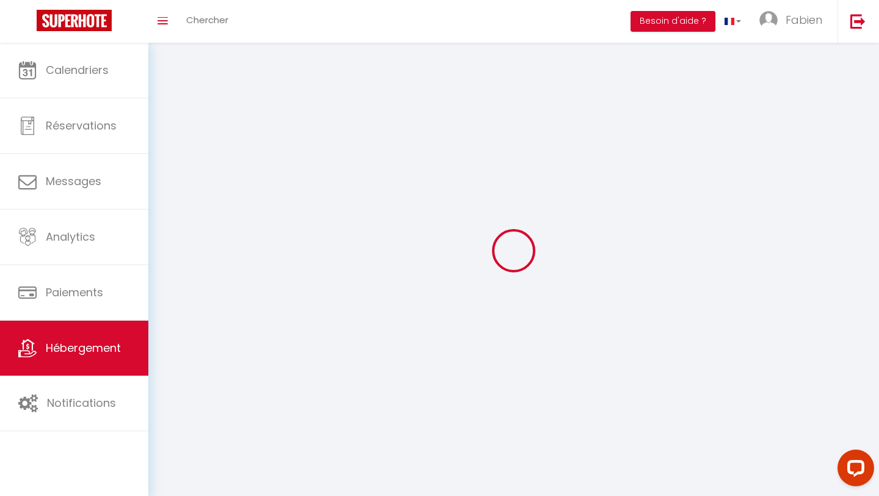
select select "28"
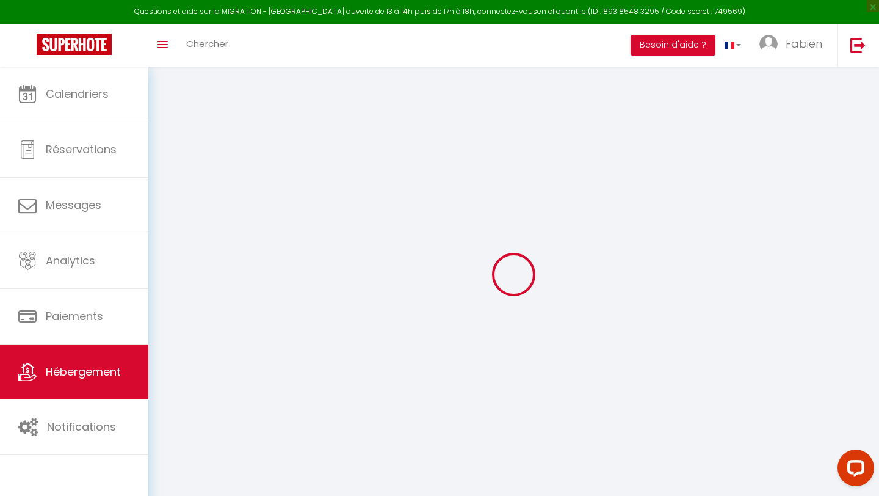
select select
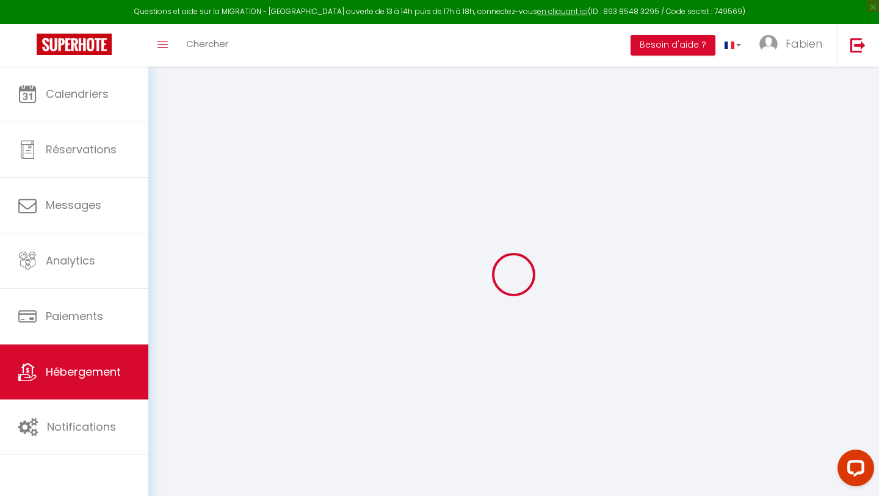
select select
checkbox input "false"
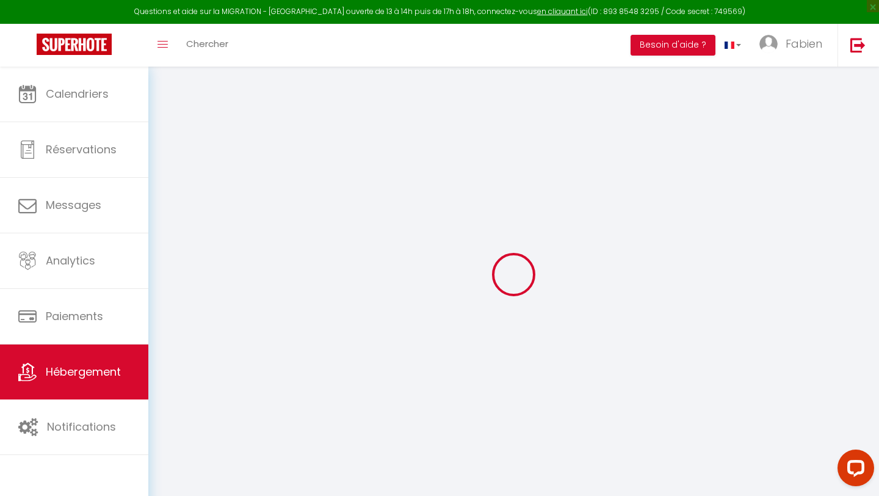
select select
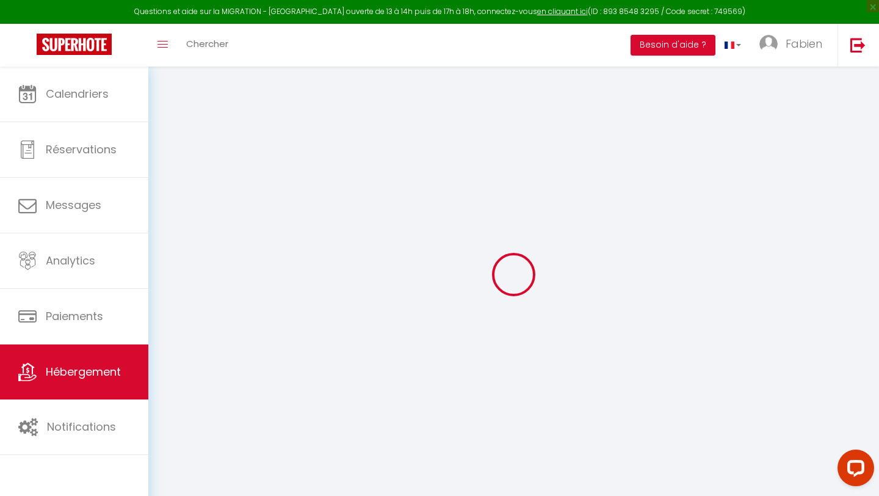
select select
checkbox input "false"
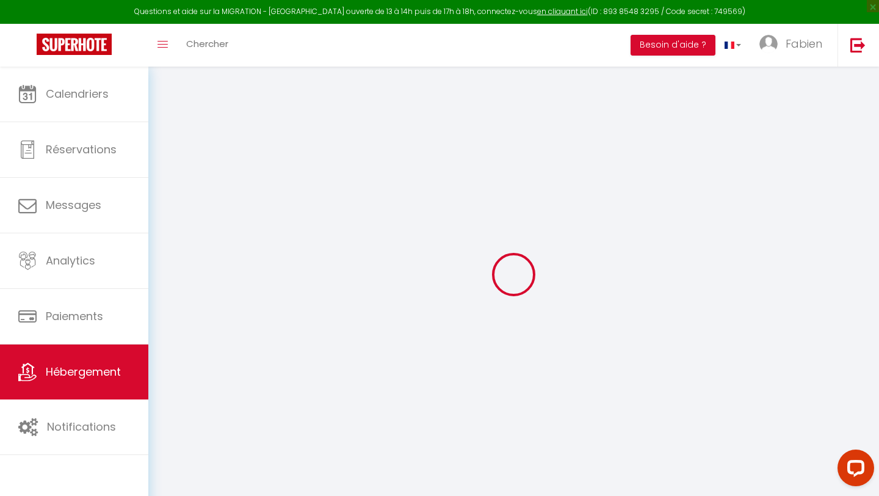
checkbox input "false"
select select
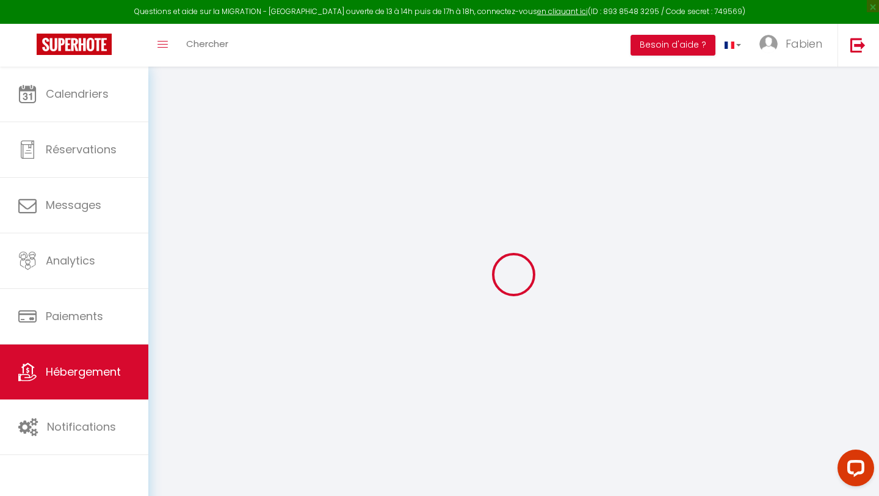
select select
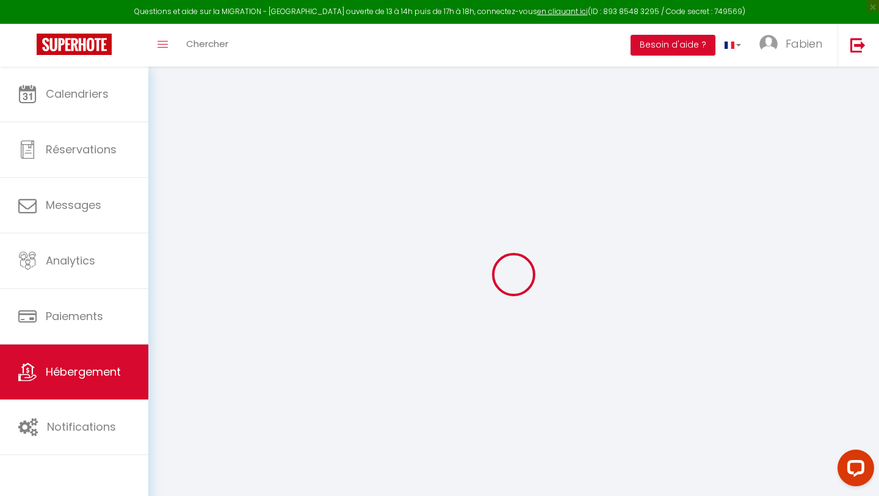
checkbox input "false"
select select
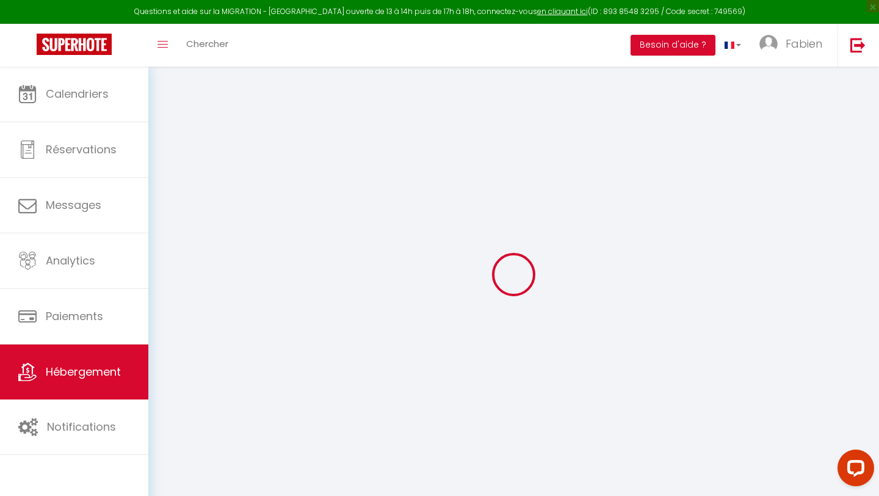
select select
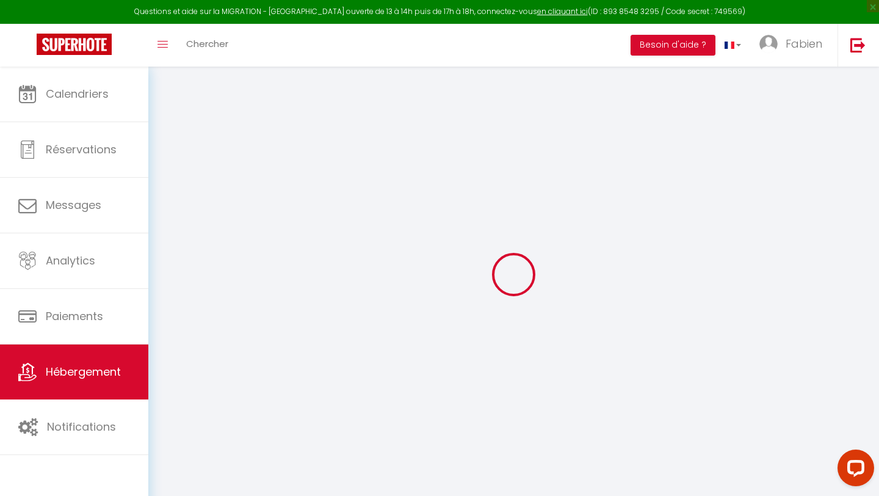
select select
checkbox input "false"
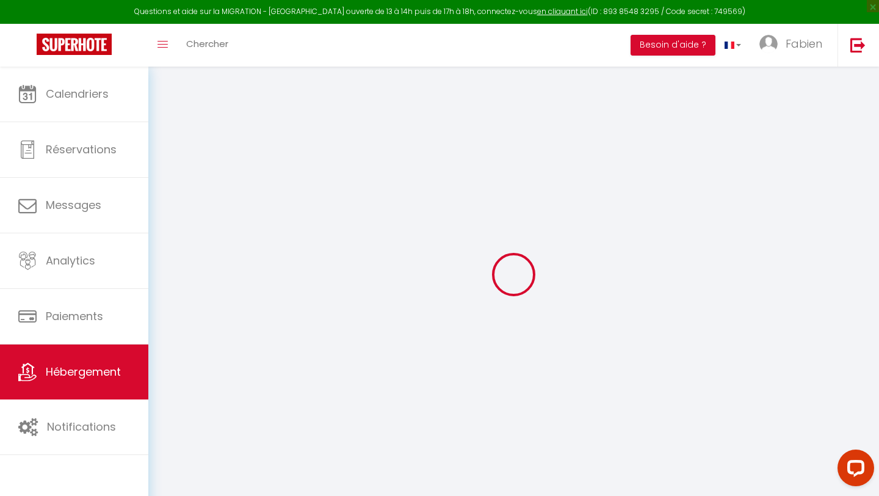
checkbox input "false"
select select
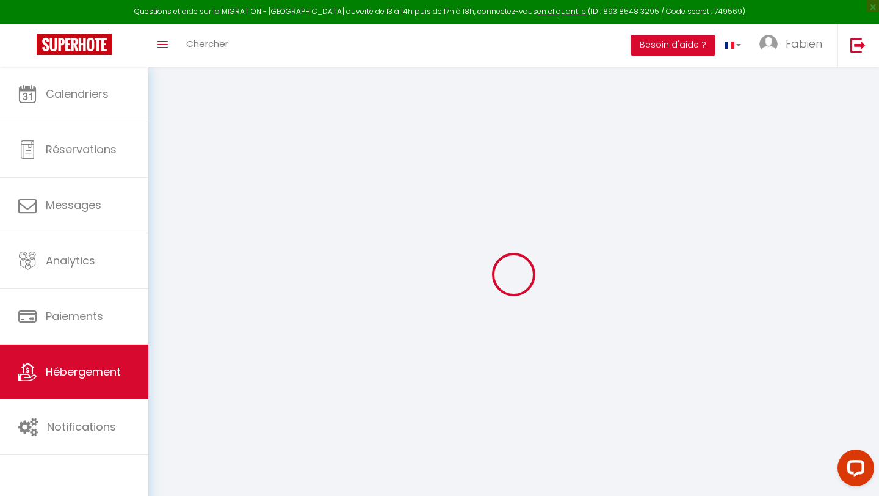
select select
checkbox input "false"
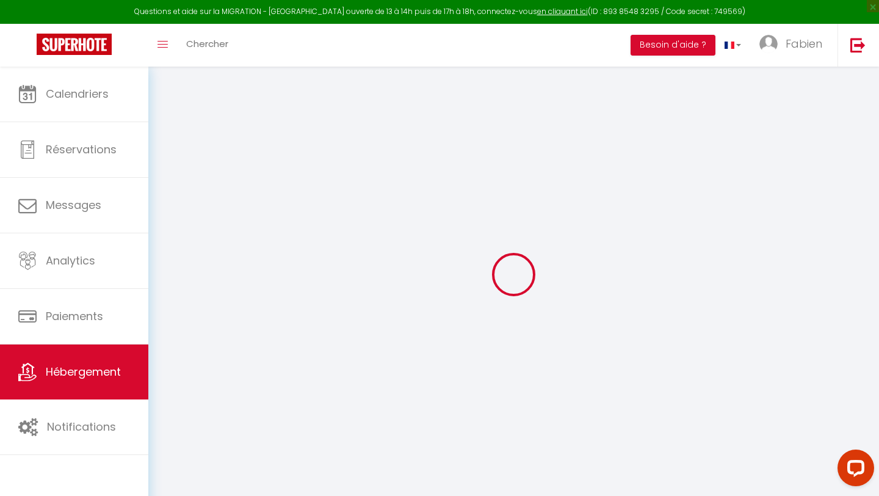
checkbox input "false"
select select
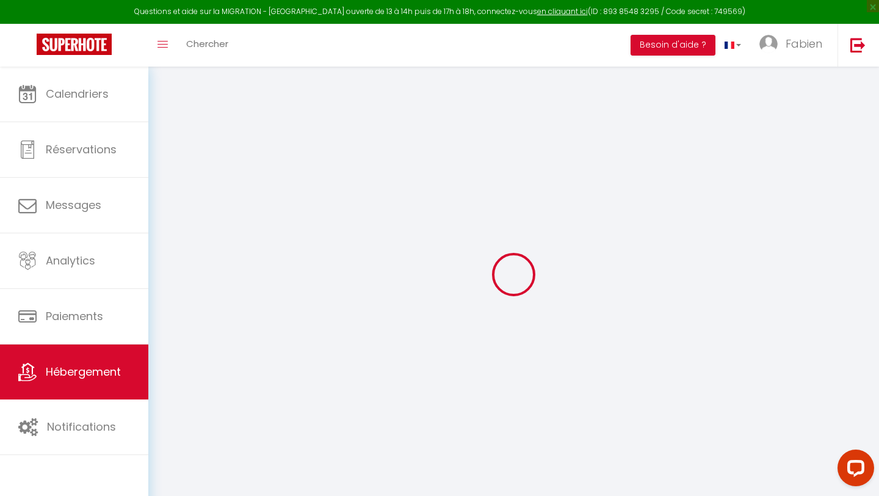
type input "Charmant [MEDICAL_DATA] au Cœur de Lyon 7ème"
type input "[PERSON_NAME]"
type input "Limoes"
type input "[STREET_ADDRESS] [PERSON_NAME]"
type input "69007"
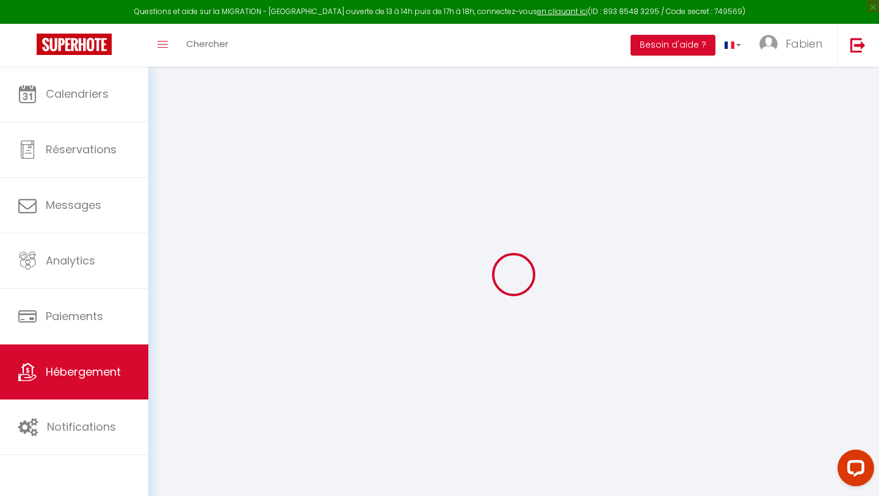
type input "[GEOGRAPHIC_DATA]"
select select "6"
select select "2"
type input "130"
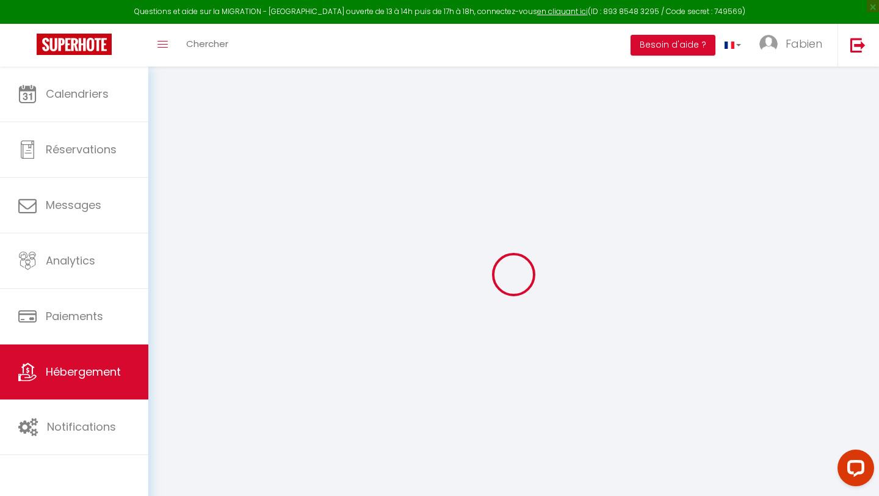
type input "60"
type input "2.73"
type input "300"
type input "10"
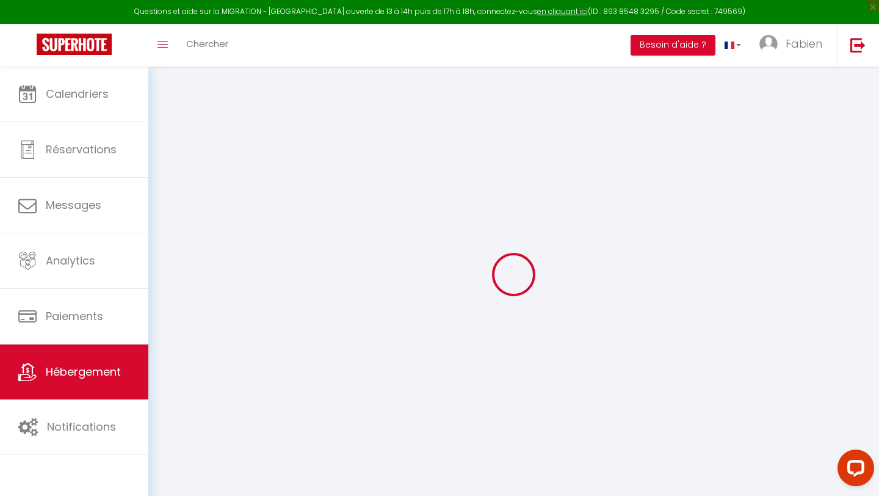
select select
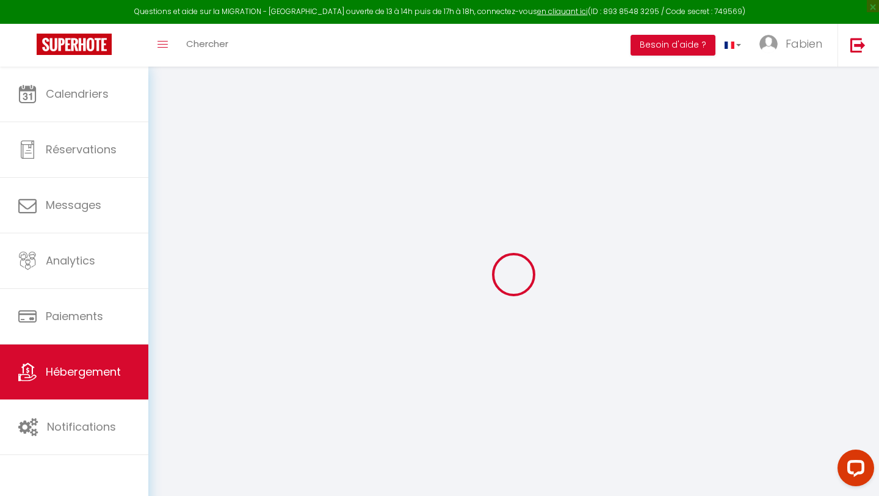
type input "[STREET_ADDRESS] [PERSON_NAME]"
type input "69007"
type input "[GEOGRAPHIC_DATA]"
type input "[EMAIL_ADDRESS][DOMAIN_NAME]"
select select
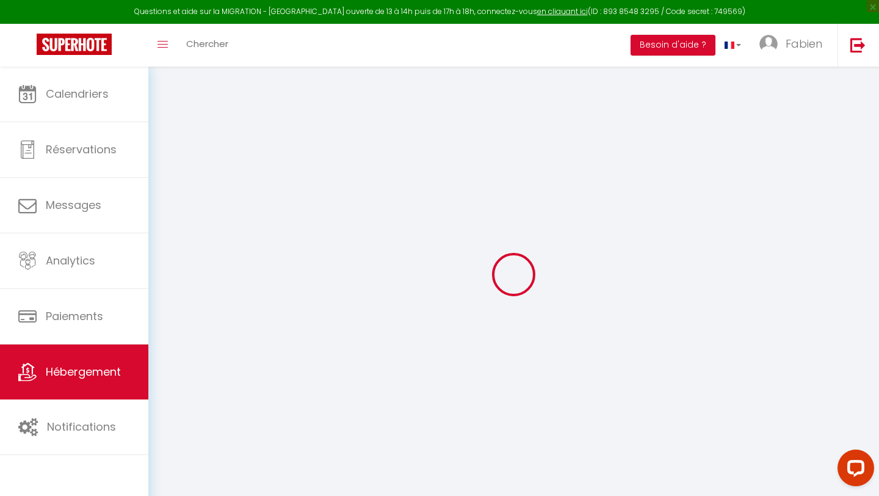
checkbox input "true"
checkbox input "false"
radio input "true"
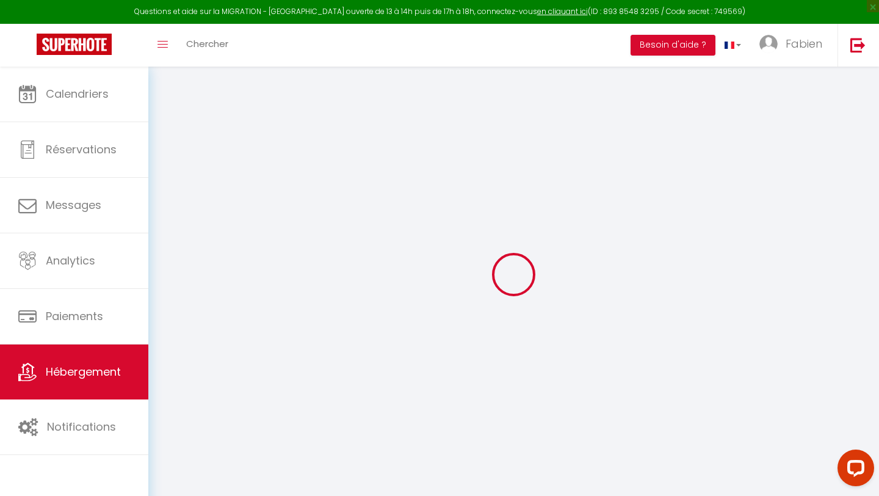
type input "60"
type input "0"
select select
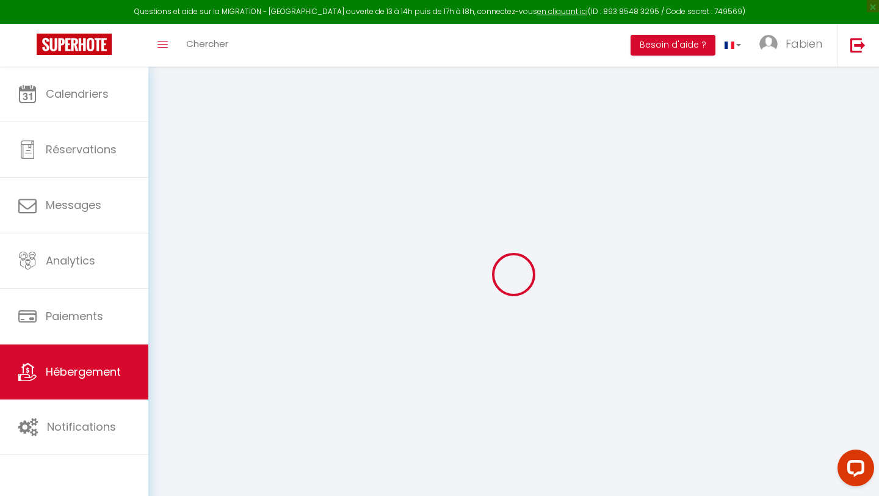
select select
checkbox input "true"
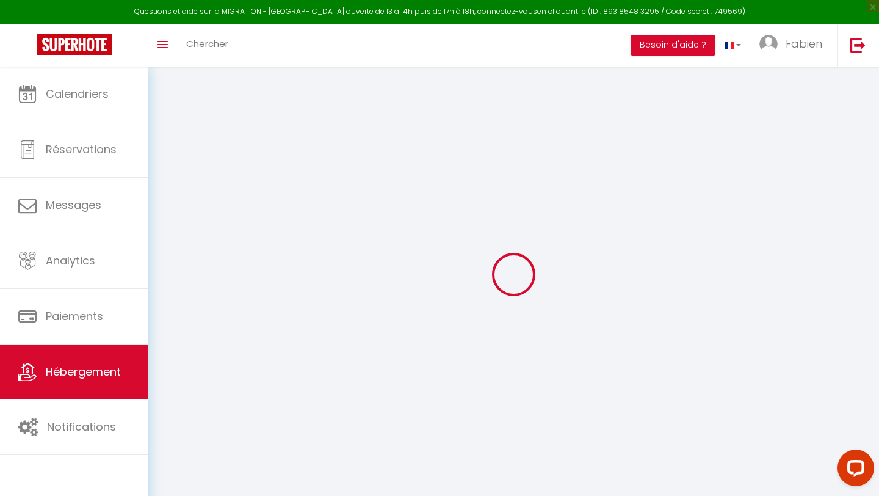
checkbox input "false"
select select
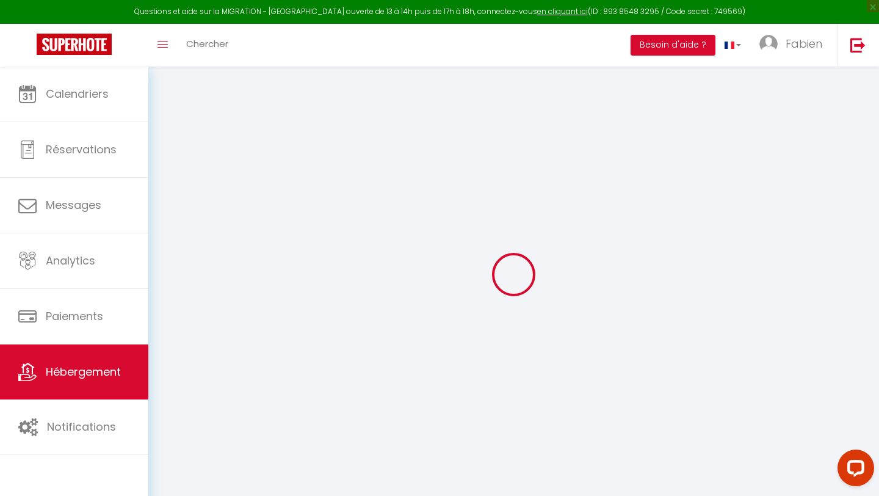
select select
checkbox input "true"
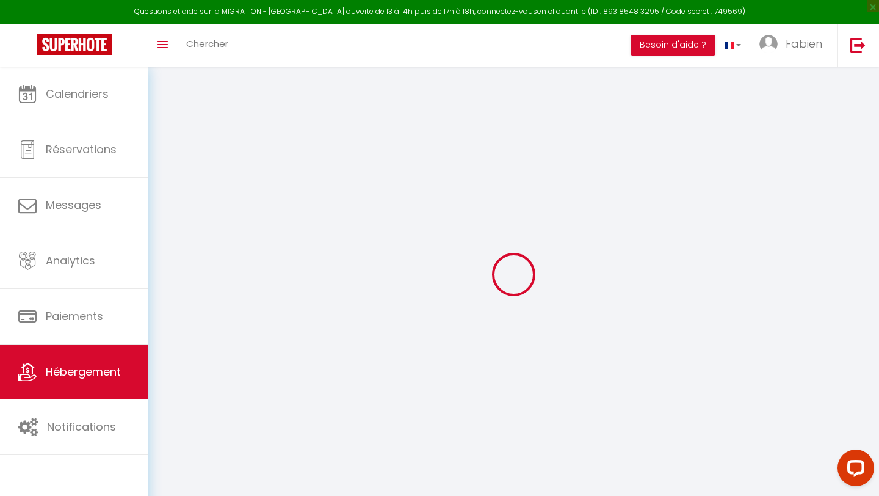
checkbox input "false"
select select
checkbox input "true"
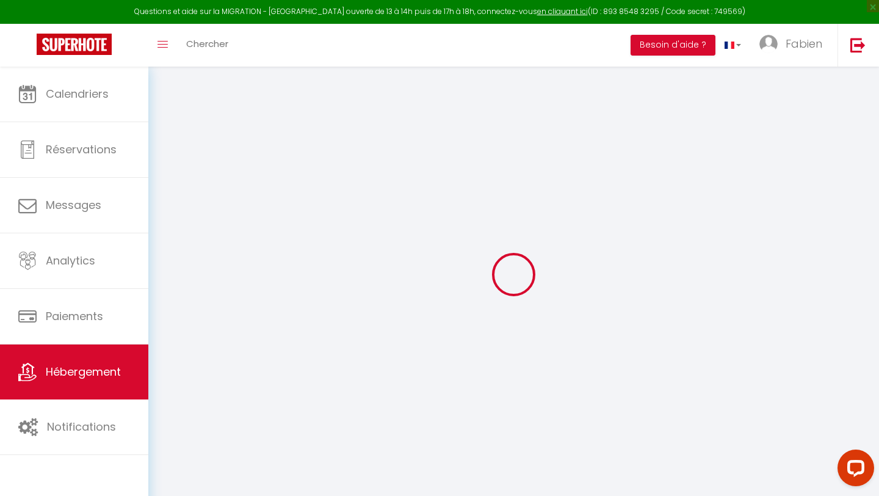
checkbox input "false"
select select "17:00"
select select "23:45"
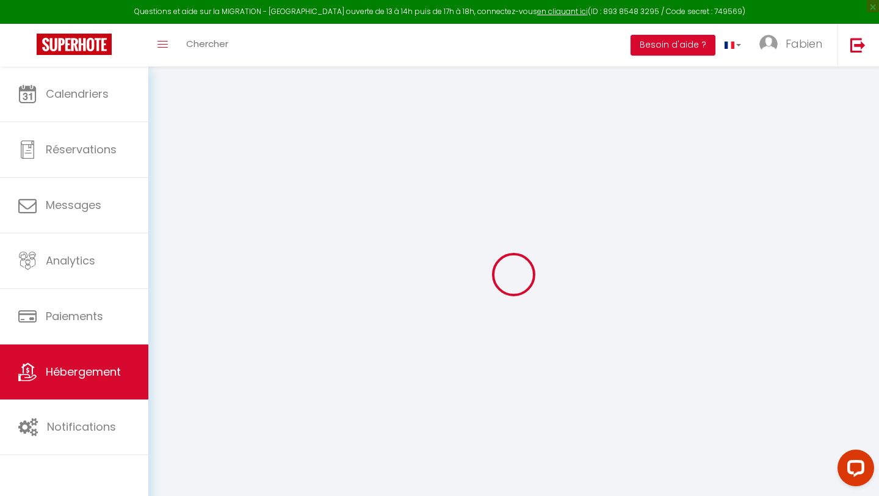
select select "10:00"
select select "30"
select select "120"
select select
checkbox input "true"
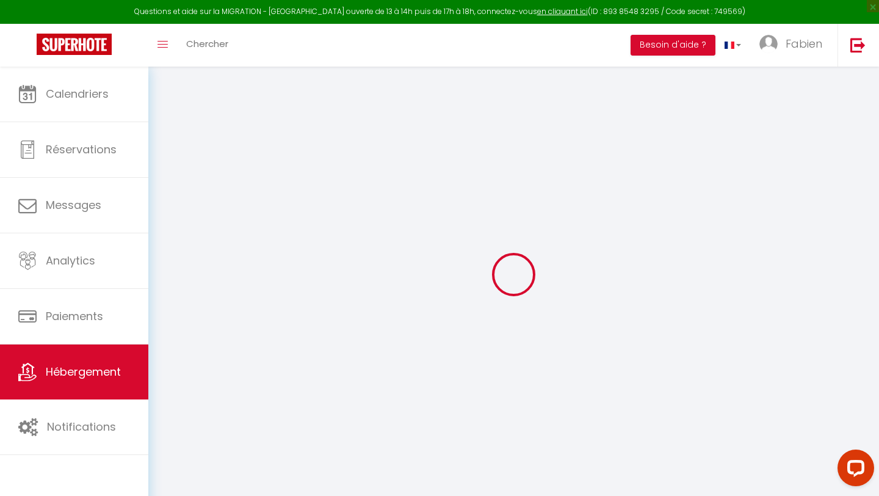
checkbox input "false"
select select
checkbox input "true"
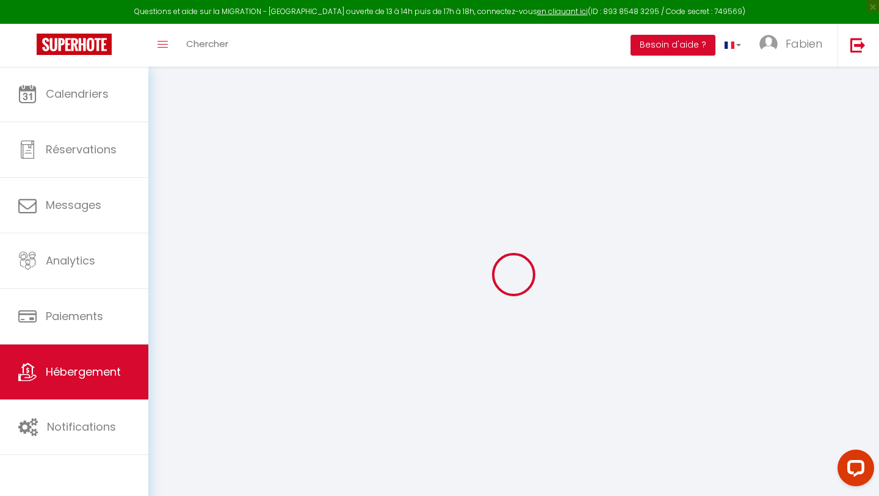
checkbox input "false"
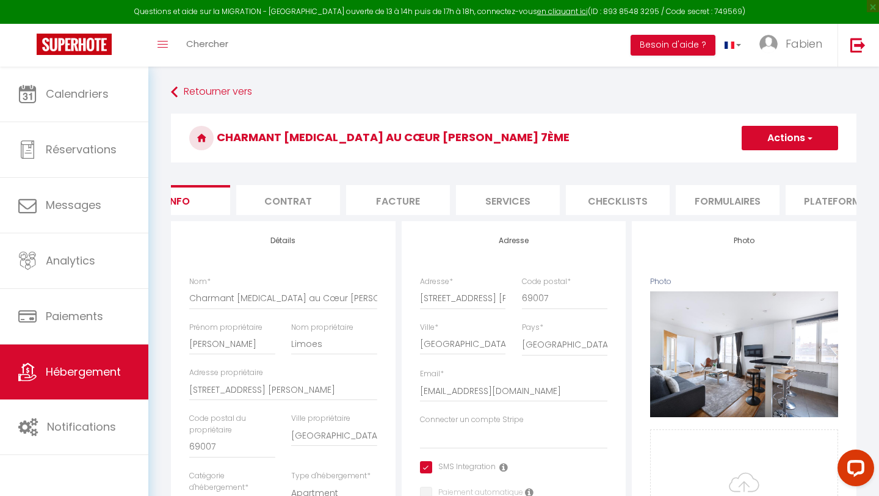
scroll to position [0, 59]
click at [800, 142] on button "Actions" at bounding box center [790, 138] width 96 height 24
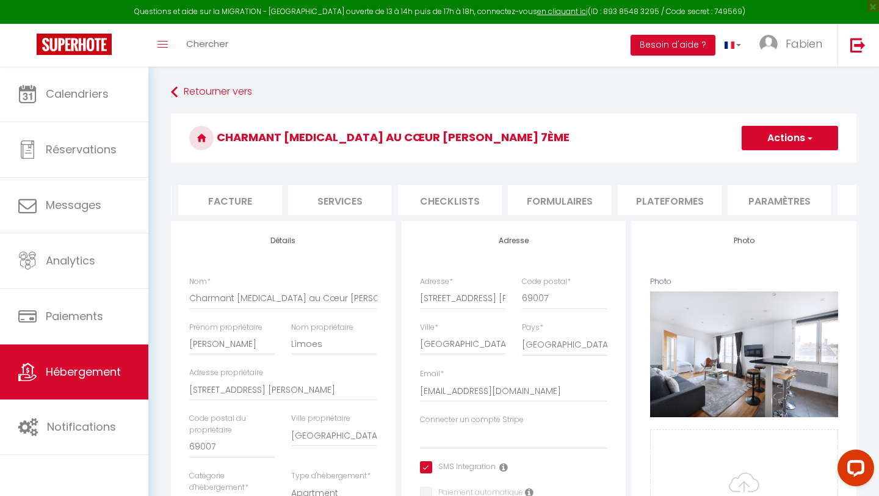
scroll to position [0, 306]
click at [580, 199] on li "Plateformes" at bounding box center [576, 200] width 104 height 30
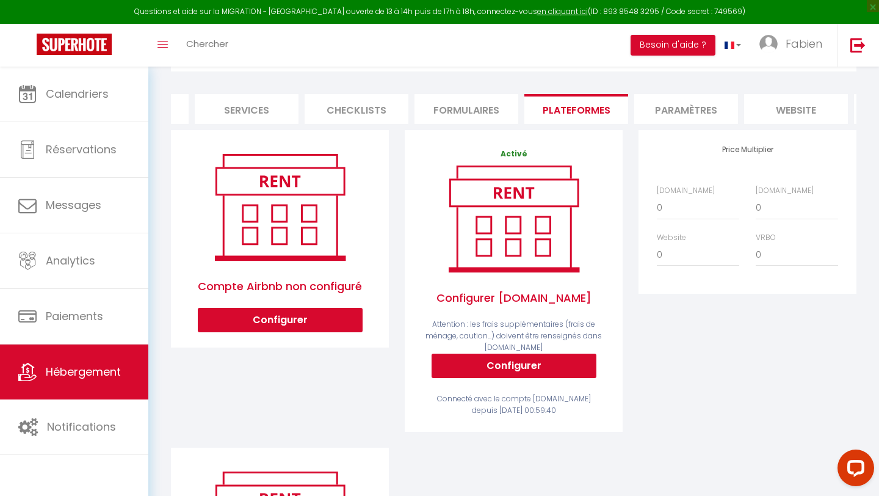
scroll to position [98, 0]
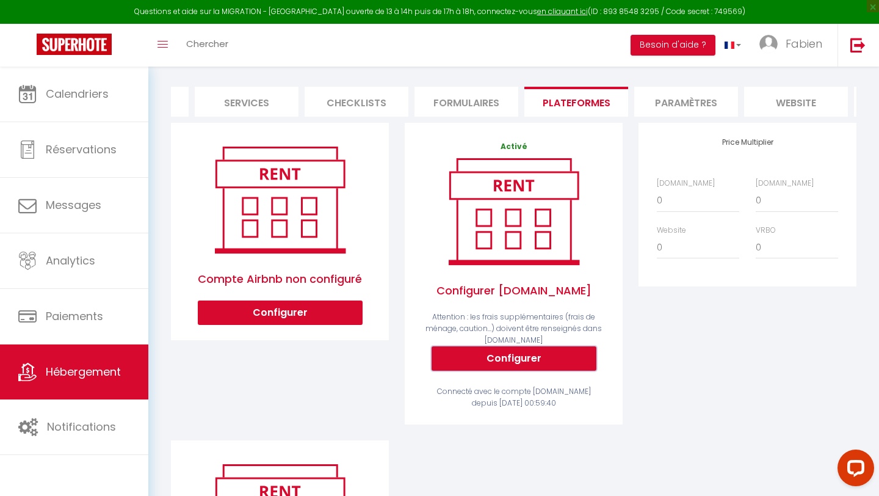
click at [470, 358] on button "Configurer" at bounding box center [514, 358] width 165 height 24
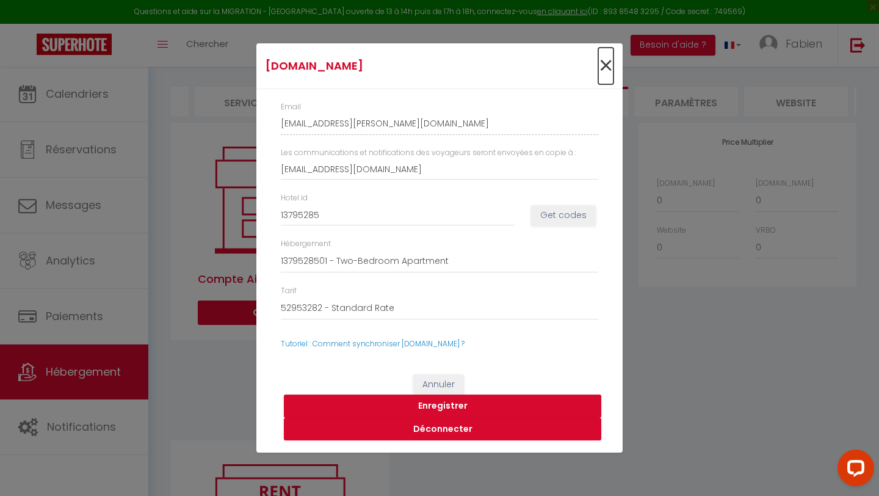
click at [609, 68] on span "×" at bounding box center [605, 66] width 15 height 37
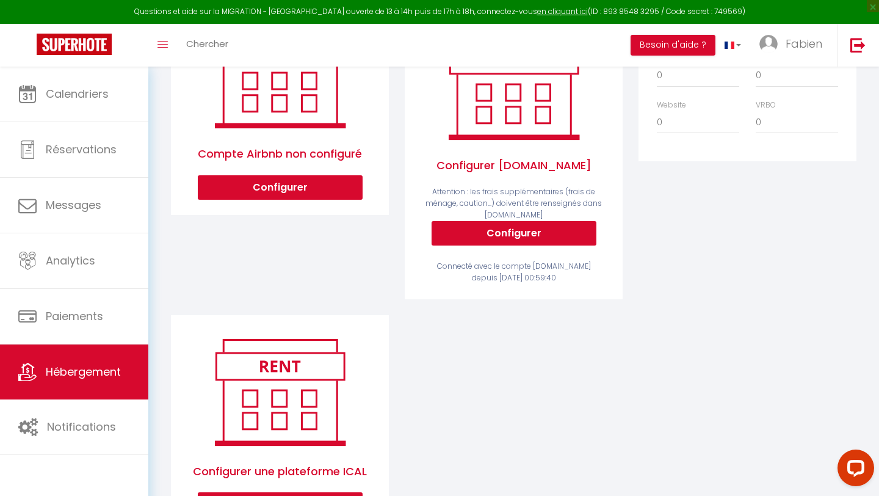
scroll to position [290, 0]
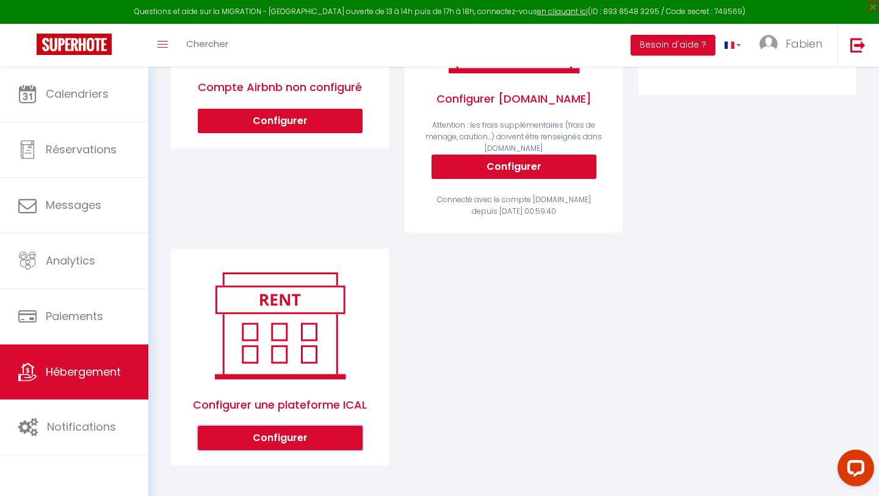
click at [308, 435] on button "Configurer" at bounding box center [280, 438] width 165 height 24
select select "1"
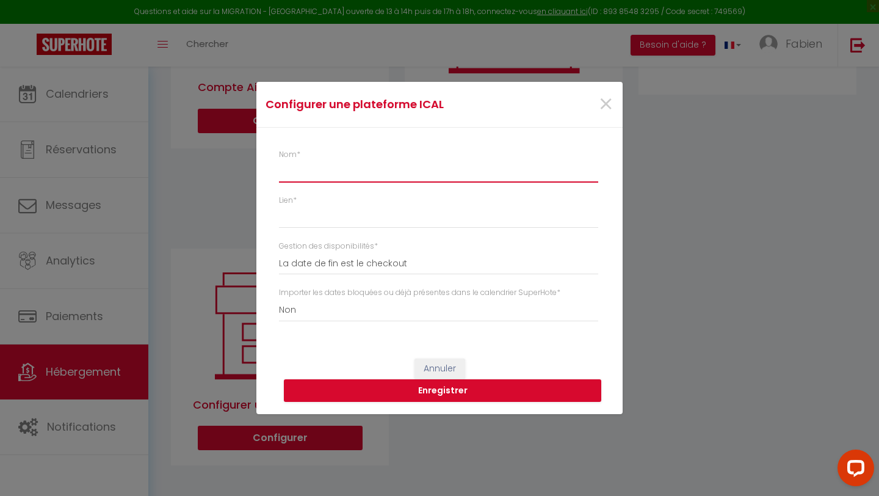
click at [363, 172] on input "Nom *" at bounding box center [438, 172] width 319 height 22
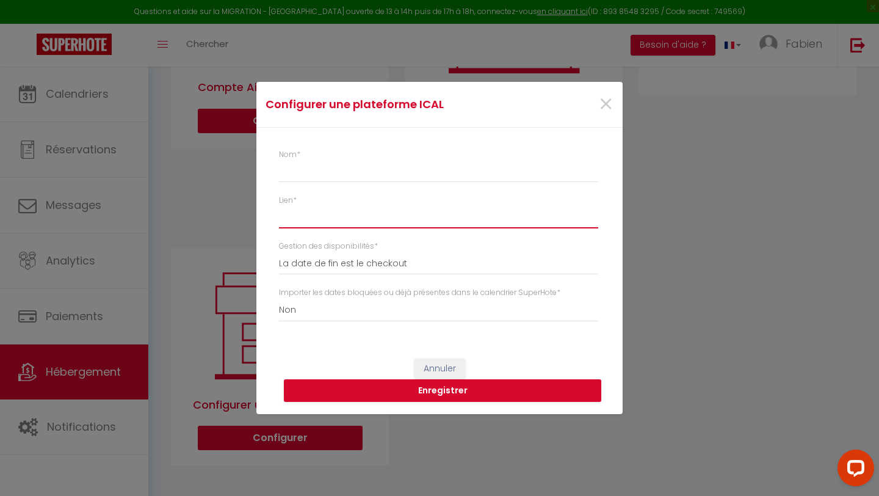
click at [347, 220] on input "Lien *" at bounding box center [438, 217] width 319 height 22
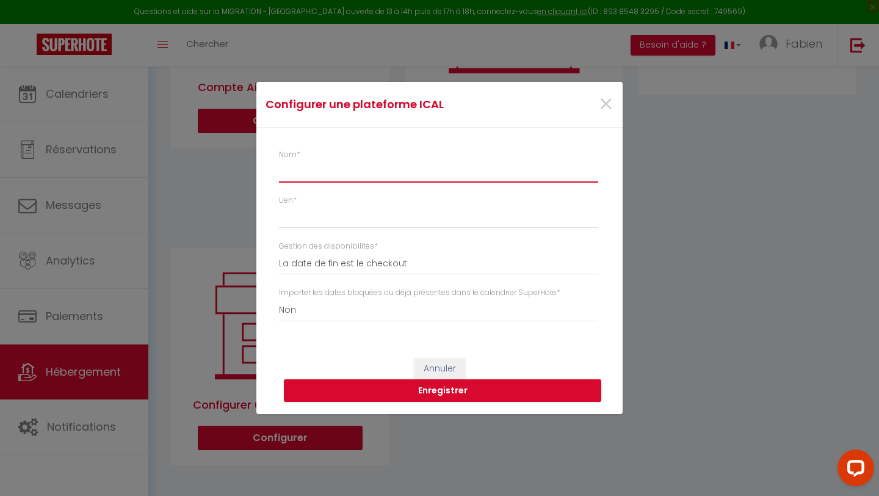
click at [360, 178] on input "Nom *" at bounding box center [438, 172] width 319 height 22
type input "Airbnb"
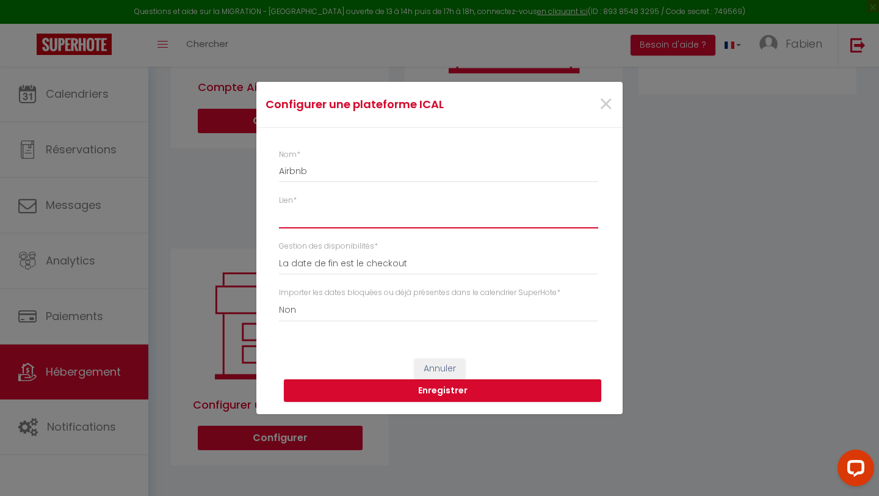
click at [358, 225] on input "Lien *" at bounding box center [438, 217] width 319 height 22
paste input "[URL][DOMAIN_NAME]"
type input "[URL][DOMAIN_NAME]"
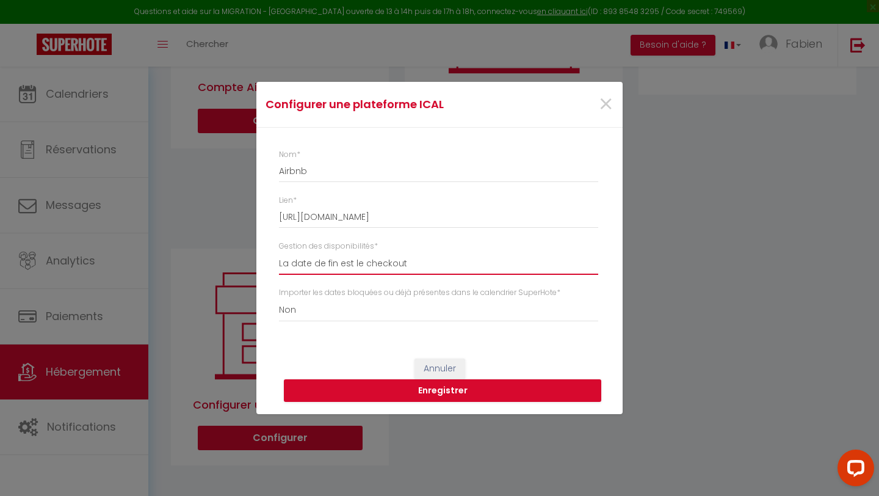
click at [418, 267] on select "La date de fin est le checkout La date de fin est la dernière nuit La date de f…" at bounding box center [438, 263] width 319 height 23
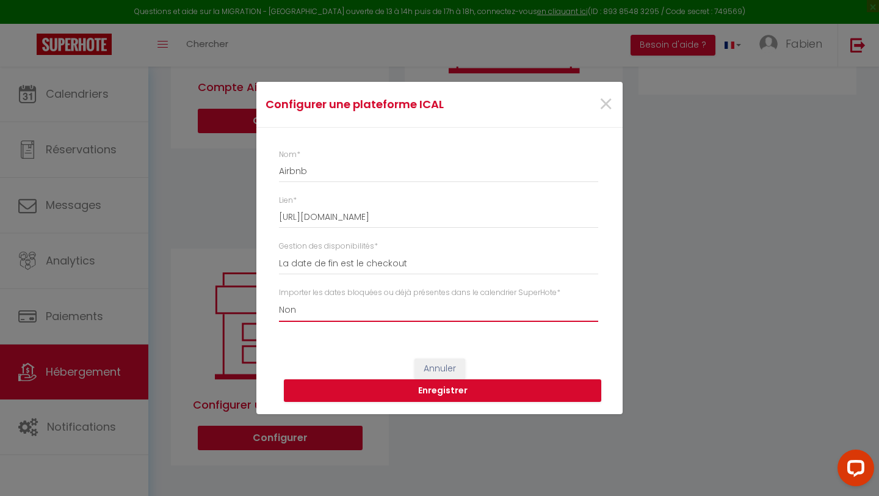
click at [435, 307] on select "Oui Non" at bounding box center [438, 310] width 319 height 23
select select "true"
click at [411, 394] on button "Enregistrer" at bounding box center [442, 390] width 317 height 23
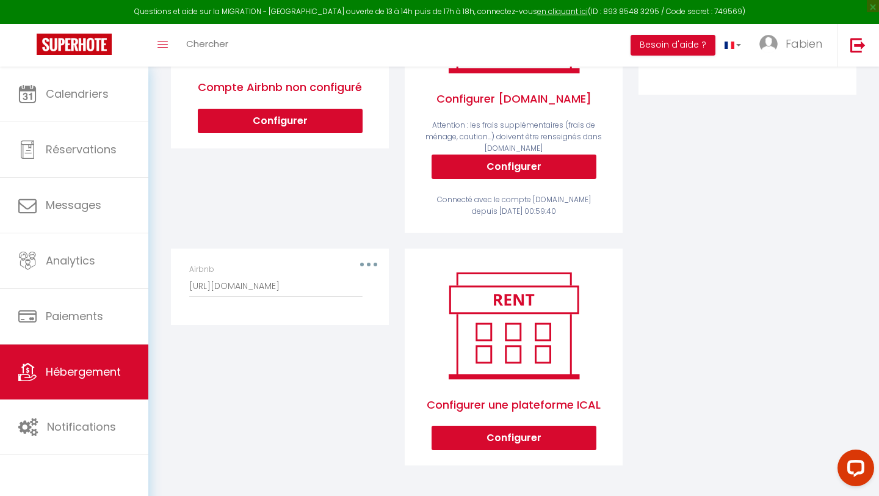
click at [261, 198] on div "Compte Airbnb non configuré Configurer" at bounding box center [280, 89] width 234 height 317
